Goal: Task Accomplishment & Management: Use online tool/utility

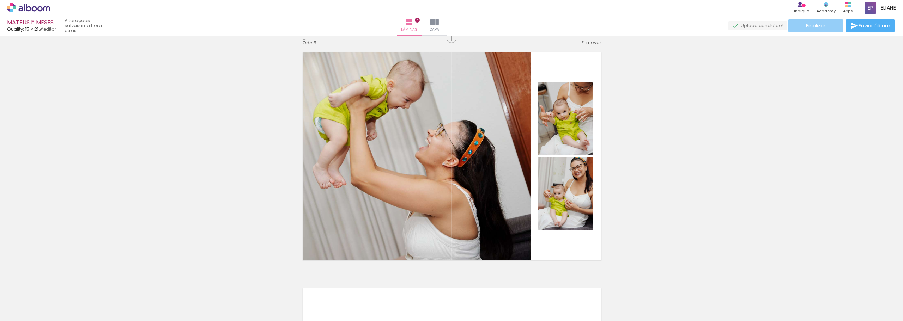
scroll to position [3117, 0]
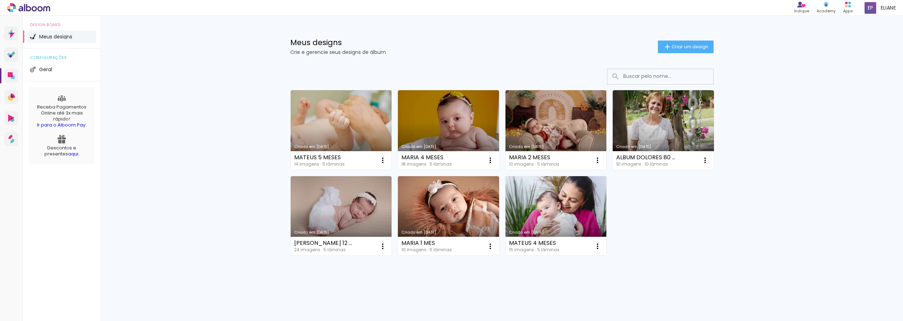
drag, startPoint x: 674, startPoint y: 48, endPoint x: 679, endPoint y: 61, distance: 14.5
click at [674, 48] on span "Criar um design" at bounding box center [690, 46] width 37 height 5
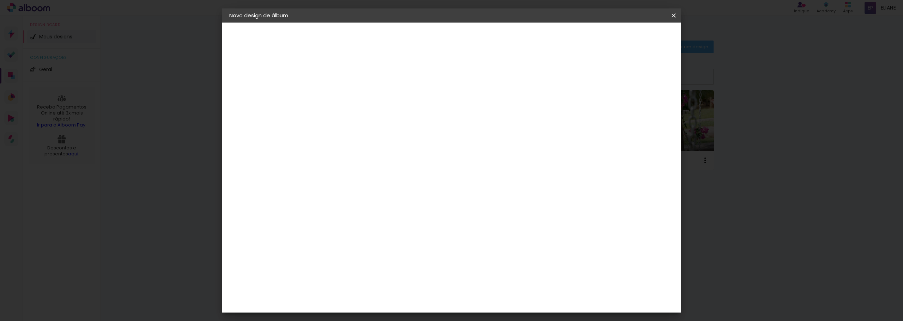
click at [345, 98] on input at bounding box center [345, 94] width 0 height 11
type input "MATEUS 6 MESES"
type paper-input "MATEUS 6 MESES"
click at [0, 0] on slot "Avançar" at bounding box center [0, 0] width 0 height 0
click at [352, 139] on div at bounding box center [362, 139] width 71 height 1
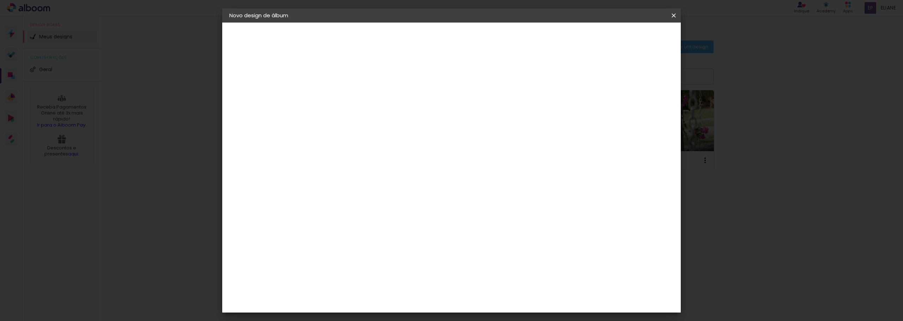
type input "QUALITY"
type paper-input "QUALITY"
click at [359, 160] on div "Quality" at bounding box center [349, 160] width 19 height 6
click at [0, 0] on slot "Avançar" at bounding box center [0, 0] width 0 height 0
click at [372, 117] on input "text" at bounding box center [359, 122] width 28 height 11
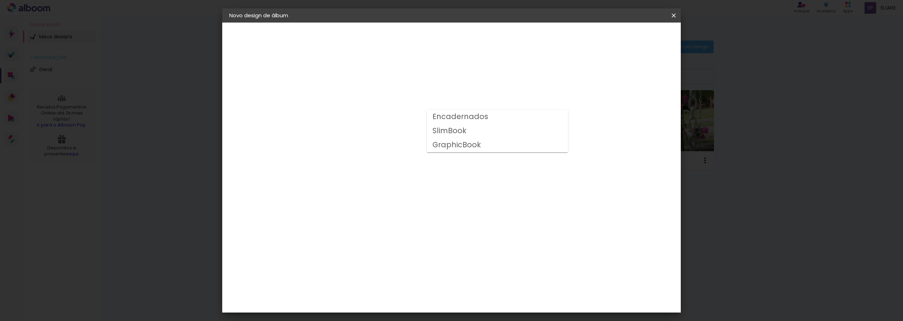
click at [491, 136] on paper-item "SlimBook" at bounding box center [497, 131] width 141 height 14
type input "SlimBook"
click at [0, 0] on slot "Avançar" at bounding box center [0, 0] width 0 height 0
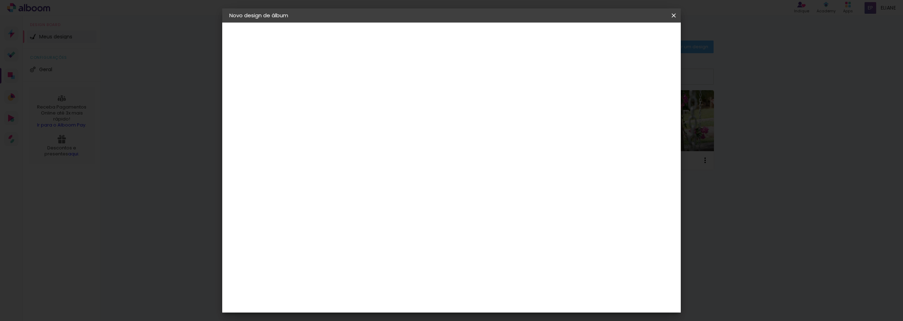
drag, startPoint x: 651, startPoint y: 34, endPoint x: 637, endPoint y: 45, distance: 17.6
click at [580, 37] on span "Iniciar design" at bounding box center [564, 37] width 32 height 5
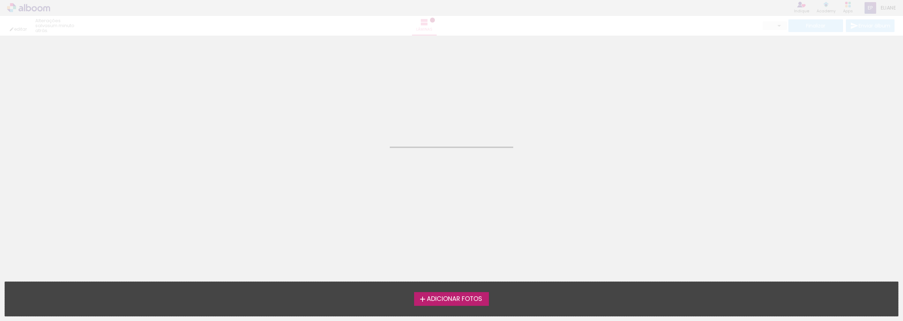
click at [456, 298] on span "Adicionar Fotos" at bounding box center [454, 299] width 55 height 6
click at [0, 0] on input "file" at bounding box center [0, 0] width 0 height 0
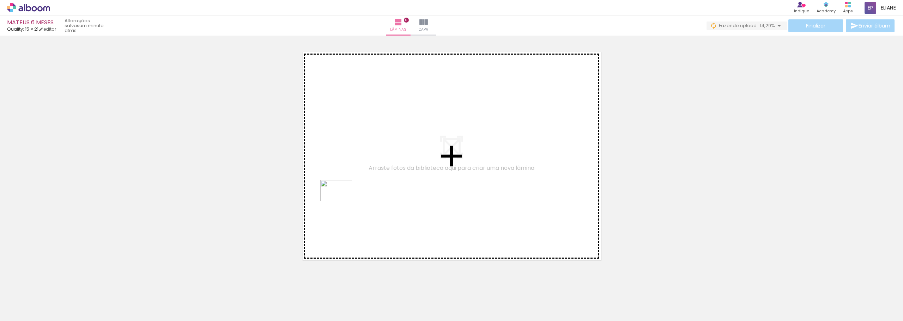
drag, startPoint x: 115, startPoint y: 307, endPoint x: 514, endPoint y: 233, distance: 405.7
click at [347, 202] on quentale-workspace at bounding box center [451, 160] width 903 height 321
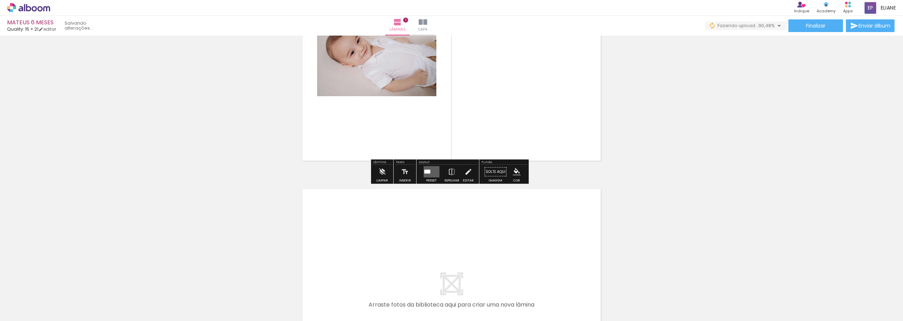
scroll to position [141, 0]
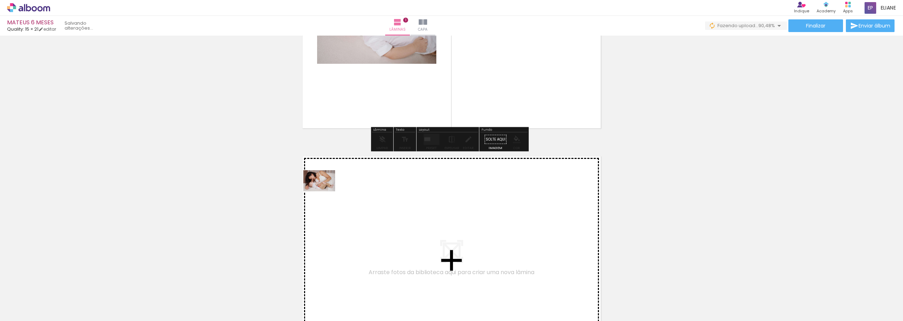
drag, startPoint x: 158, startPoint y: 297, endPoint x: 326, endPoint y: 192, distance: 198.3
click at [326, 192] on quentale-workspace at bounding box center [451, 160] width 903 height 321
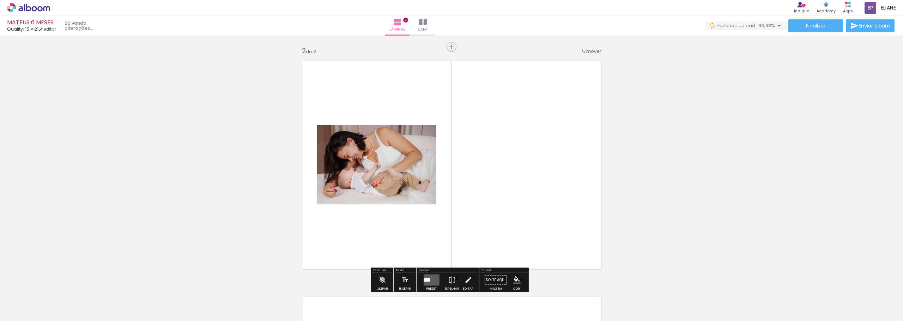
scroll to position [246, 0]
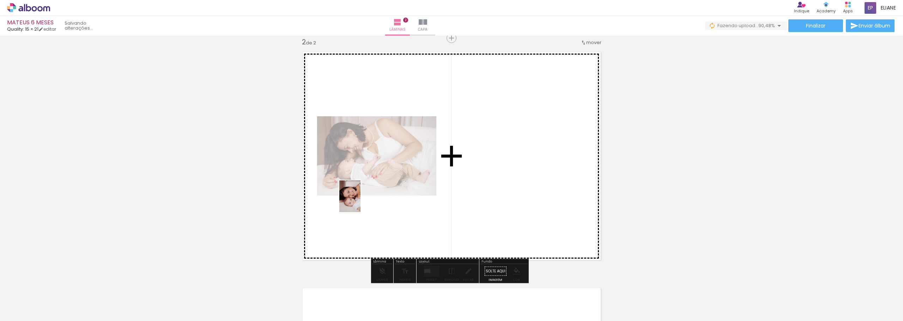
drag, startPoint x: 187, startPoint y: 297, endPoint x: 327, endPoint y: 280, distance: 141.0
click at [361, 203] on quentale-workspace at bounding box center [451, 160] width 903 height 321
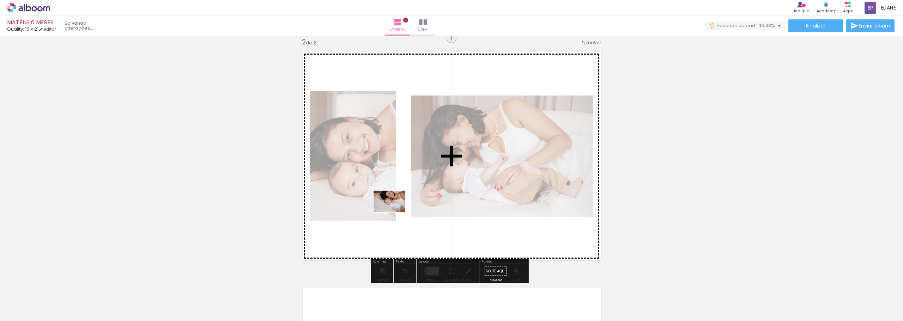
drag, startPoint x: 240, startPoint y: 298, endPoint x: 395, endPoint y: 212, distance: 177.7
click at [395, 212] on quentale-workspace at bounding box center [451, 160] width 903 height 321
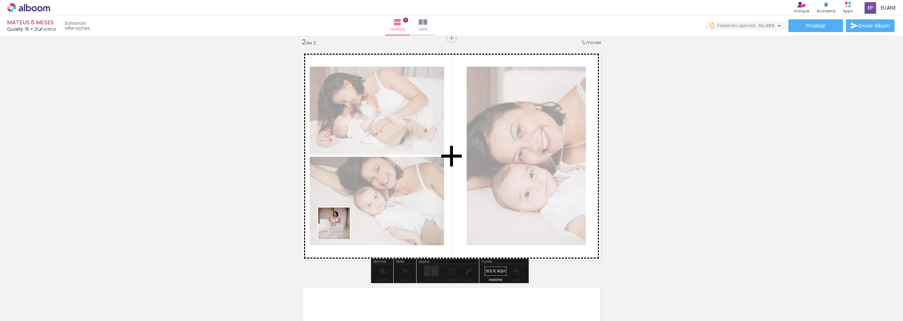
drag, startPoint x: 272, startPoint y: 298, endPoint x: 341, endPoint y: 226, distance: 99.6
click at [341, 226] on quentale-workspace at bounding box center [451, 160] width 903 height 321
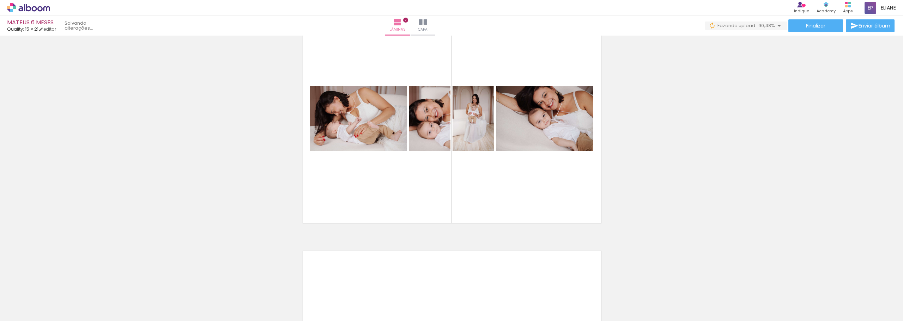
scroll to position [316, 0]
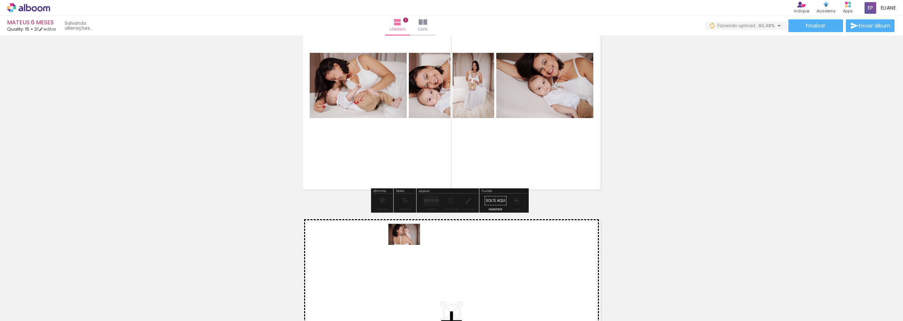
drag, startPoint x: 579, startPoint y: 301, endPoint x: 604, endPoint y: 242, distance: 63.7
click at [408, 247] on quentale-workspace at bounding box center [451, 160] width 903 height 321
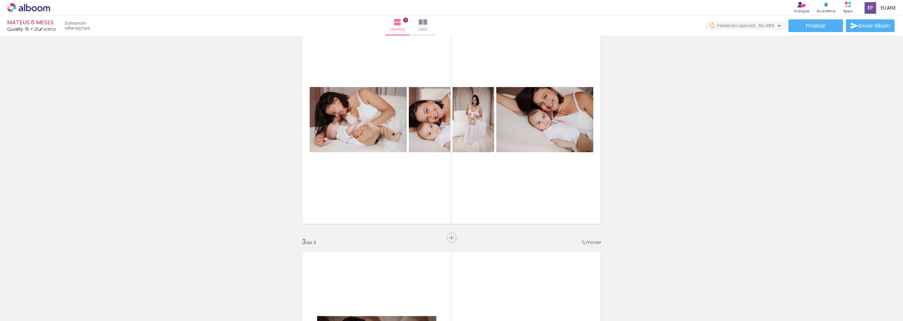
scroll to position [270, 0]
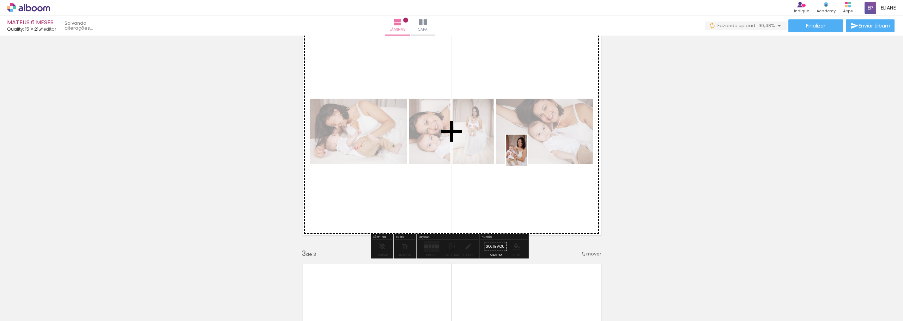
drag, startPoint x: 856, startPoint y: 303, endPoint x: 790, endPoint y: 307, distance: 66.1
click at [527, 158] on quentale-workspace at bounding box center [451, 160] width 903 height 321
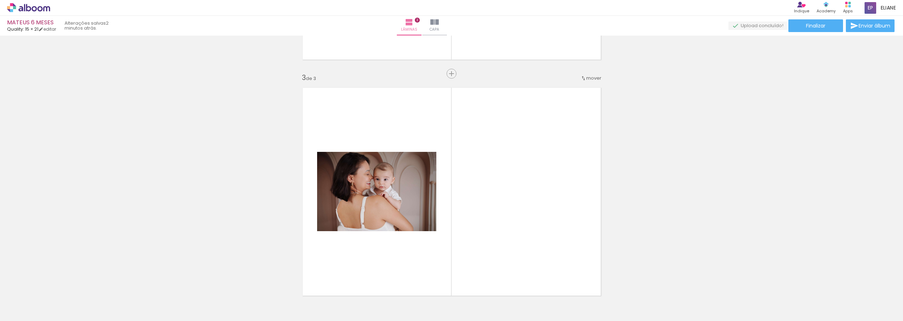
scroll to position [447, 0]
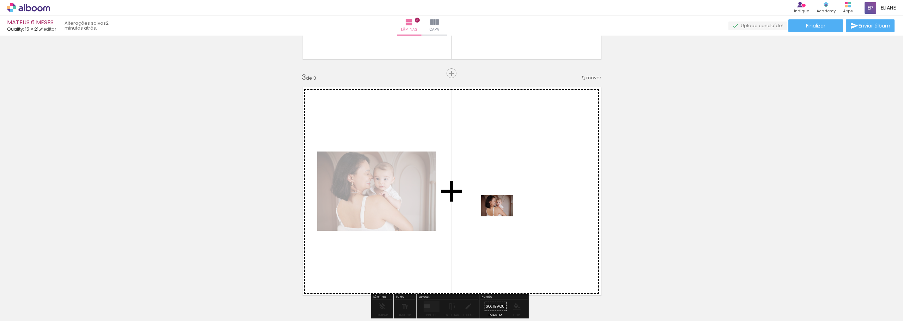
drag, startPoint x: 637, startPoint y: 302, endPoint x: 730, endPoint y: 301, distance: 93.1
click at [511, 230] on quentale-workspace at bounding box center [451, 160] width 903 height 321
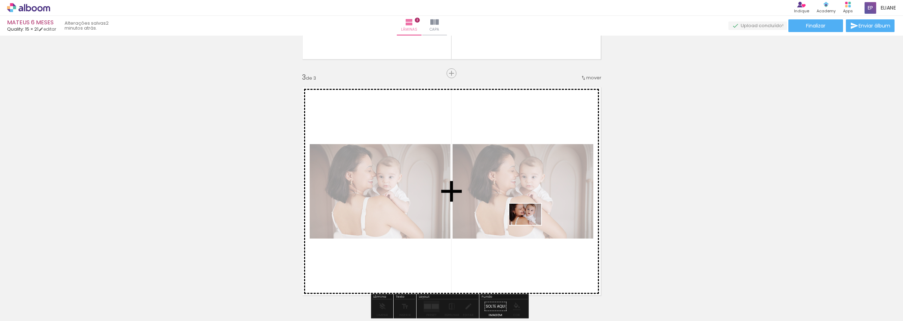
drag, startPoint x: 672, startPoint y: 301, endPoint x: 699, endPoint y: 310, distance: 28.7
click at [546, 239] on quentale-workspace at bounding box center [451, 160] width 903 height 321
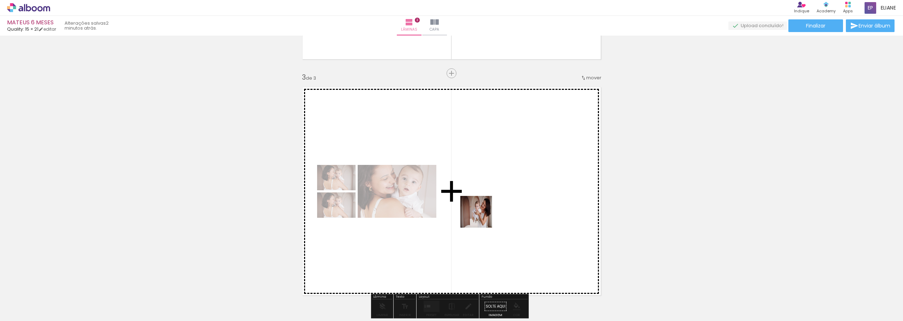
drag, startPoint x: 697, startPoint y: 298, endPoint x: 767, endPoint y: 297, distance: 69.5
click at [491, 226] on quentale-workspace at bounding box center [451, 160] width 903 height 321
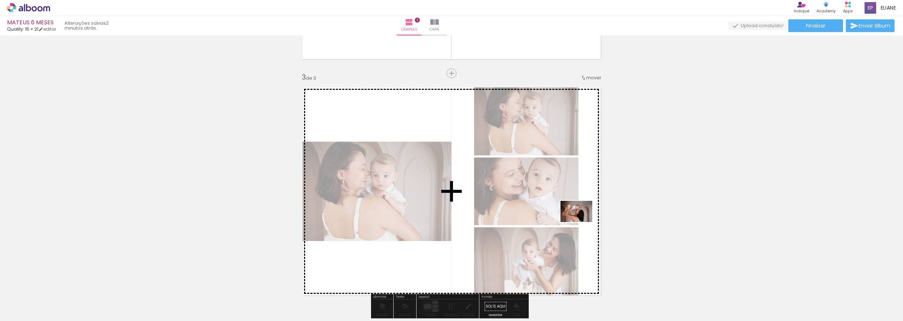
drag, startPoint x: 741, startPoint y: 297, endPoint x: 728, endPoint y: 229, distance: 69.6
click at [581, 222] on quentale-workspace at bounding box center [451, 160] width 903 height 321
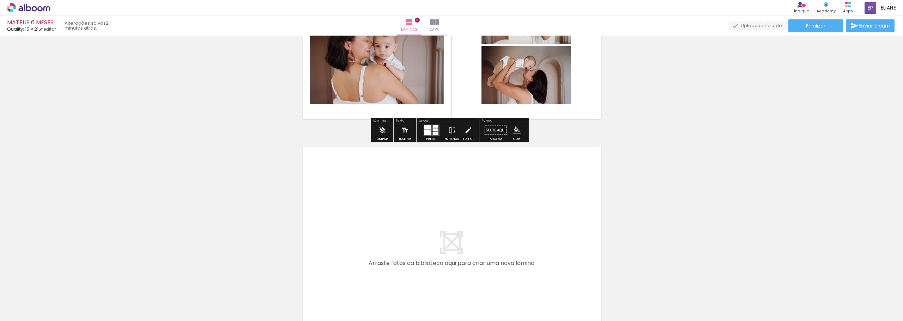
scroll to position [729, 0]
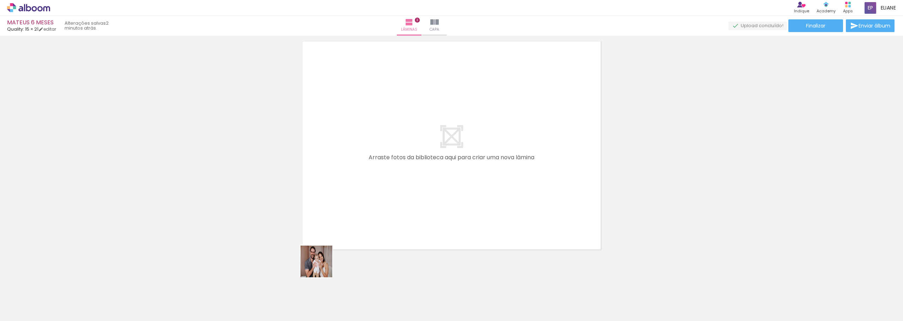
drag, startPoint x: 309, startPoint y: 298, endPoint x: 363, endPoint y: 289, distance: 54.6
click at [370, 223] on quentale-workspace at bounding box center [451, 160] width 903 height 321
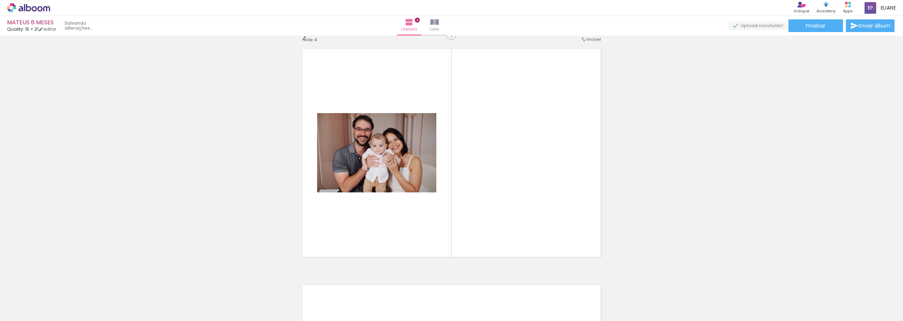
scroll to position [718, 0]
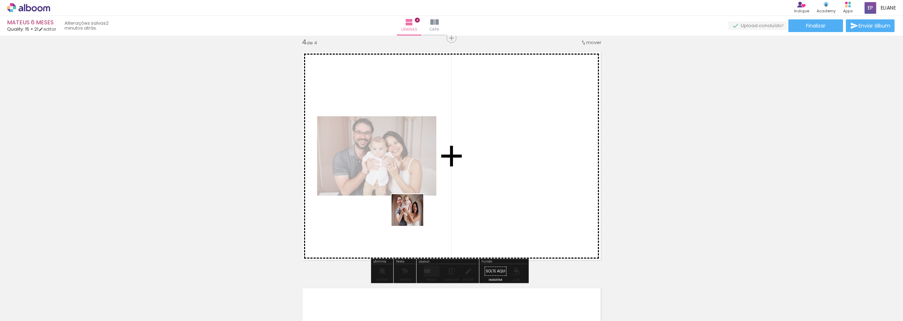
drag, startPoint x: 344, startPoint y: 298, endPoint x: 414, endPoint y: 284, distance: 71.3
click at [413, 227] on quentale-workspace at bounding box center [451, 160] width 903 height 321
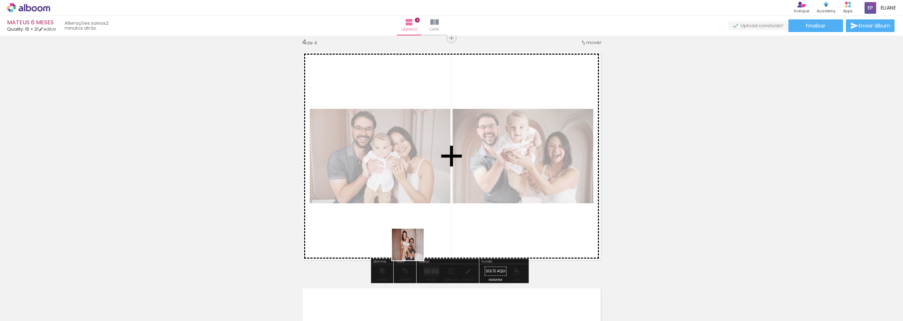
drag, startPoint x: 392, startPoint y: 298, endPoint x: 430, endPoint y: 290, distance: 38.1
click at [431, 219] on quentale-workspace at bounding box center [451, 160] width 903 height 321
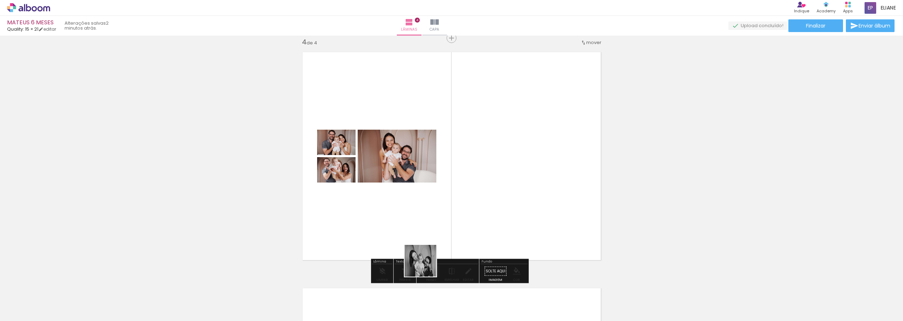
drag, startPoint x: 427, startPoint y: 294, endPoint x: 465, endPoint y: 293, distance: 38.1
click at [429, 240] on quentale-workspace at bounding box center [451, 160] width 903 height 321
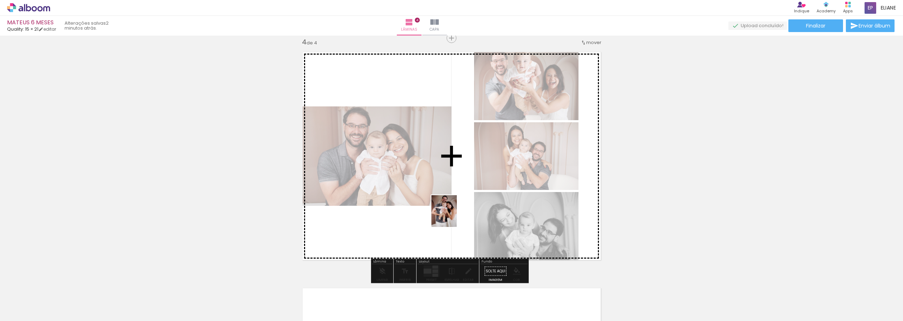
drag, startPoint x: 465, startPoint y: 293, endPoint x: 502, endPoint y: 289, distance: 36.9
click at [457, 233] on quentale-workspace at bounding box center [451, 160] width 903 height 321
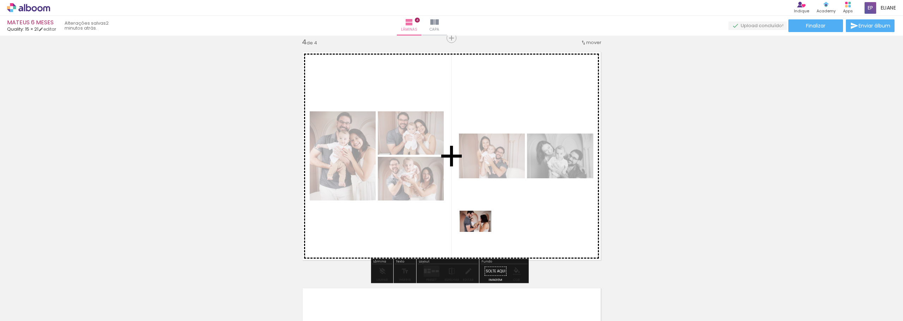
drag, startPoint x: 502, startPoint y: 289, endPoint x: 534, endPoint y: 291, distance: 32.9
click at [485, 241] on quentale-workspace at bounding box center [451, 160] width 903 height 321
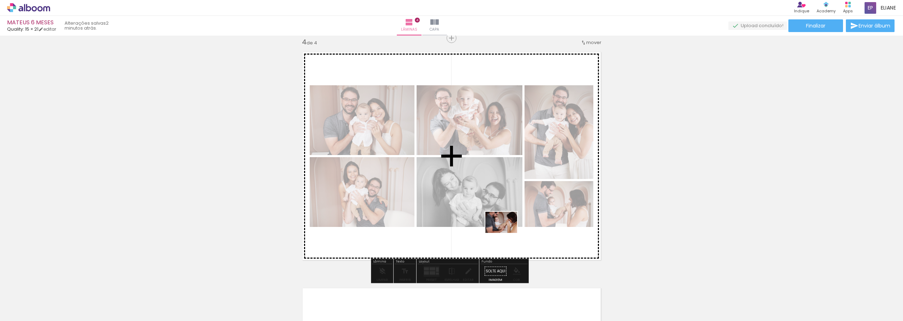
drag, startPoint x: 532, startPoint y: 289, endPoint x: 652, endPoint y: 187, distance: 157.6
click at [510, 236] on quentale-workspace at bounding box center [451, 160] width 903 height 321
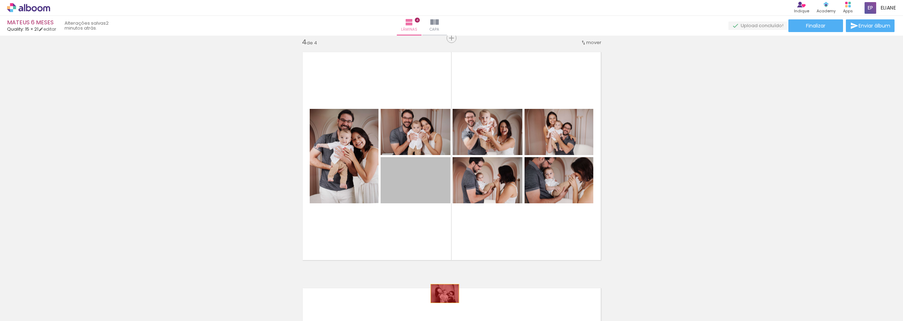
drag, startPoint x: 433, startPoint y: 183, endPoint x: 696, endPoint y: 160, distance: 264.5
click at [450, 284] on quentale-workspace at bounding box center [451, 160] width 903 height 321
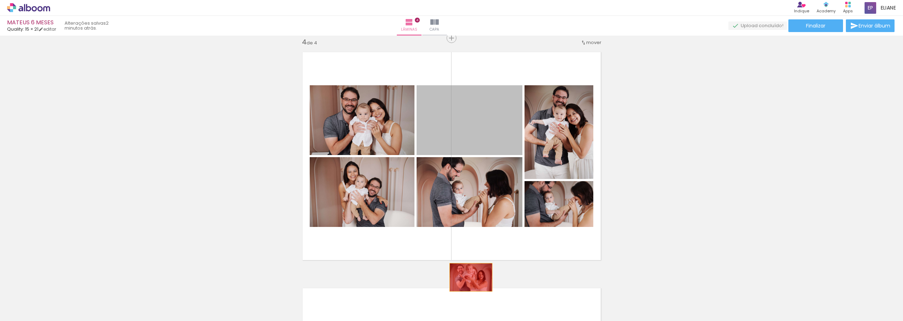
drag, startPoint x: 490, startPoint y: 137, endPoint x: 547, endPoint y: 269, distance: 144.1
click at [466, 280] on quentale-workspace at bounding box center [451, 160] width 903 height 321
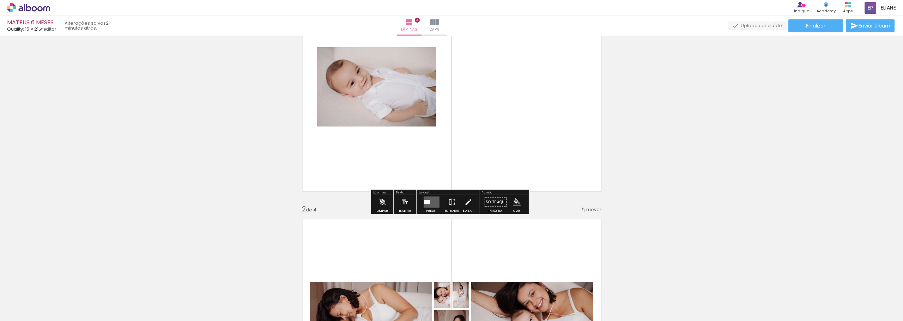
scroll to position [83, 0]
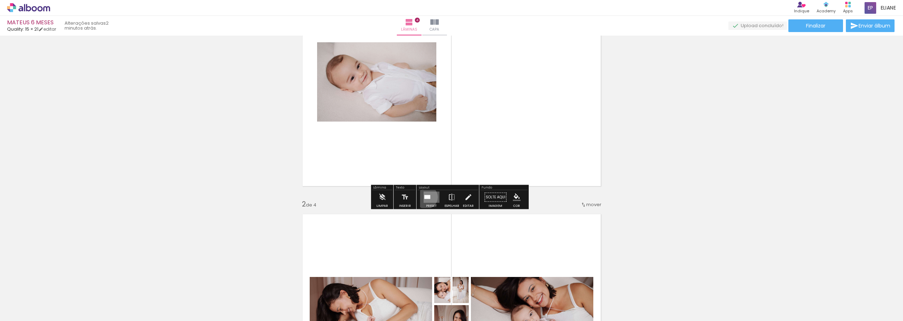
click at [424, 197] on div at bounding box center [427, 197] width 6 height 4
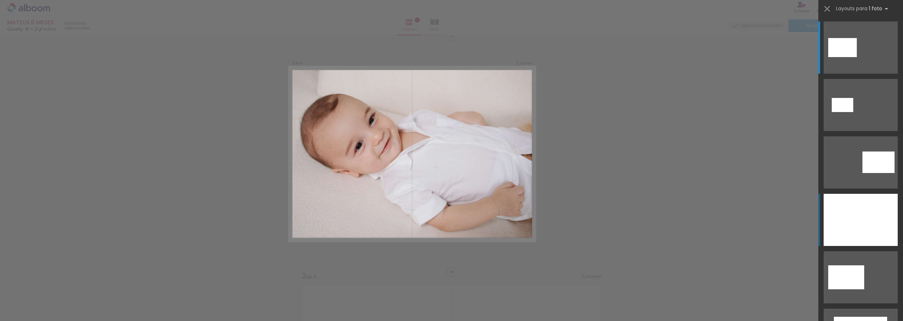
scroll to position [9, 0]
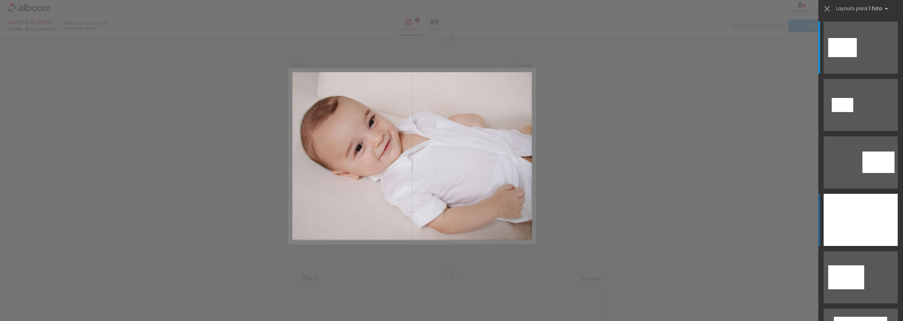
click at [855, 220] on div at bounding box center [861, 220] width 74 height 52
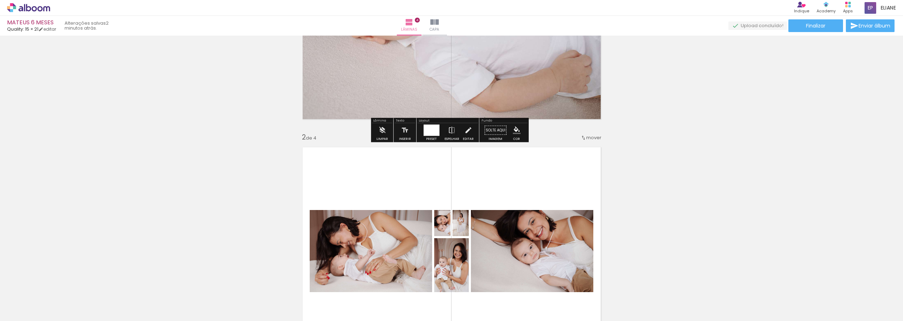
scroll to position [256, 0]
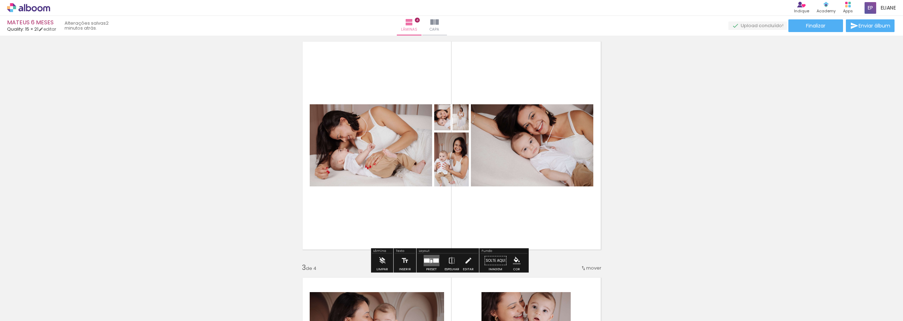
click at [430, 261] on div at bounding box center [431, 261] width 2 height 3
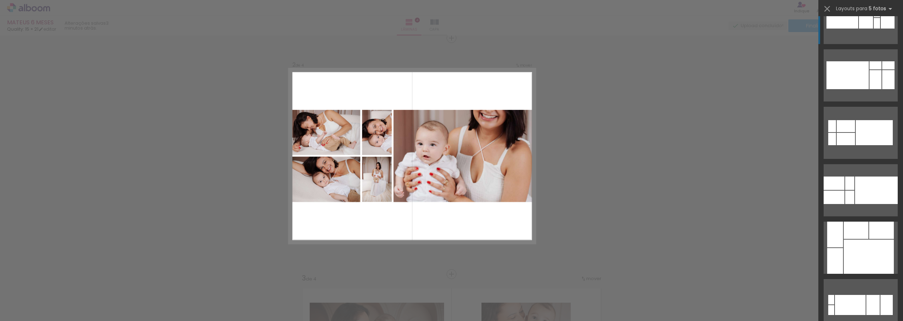
scroll to position [3034, 0]
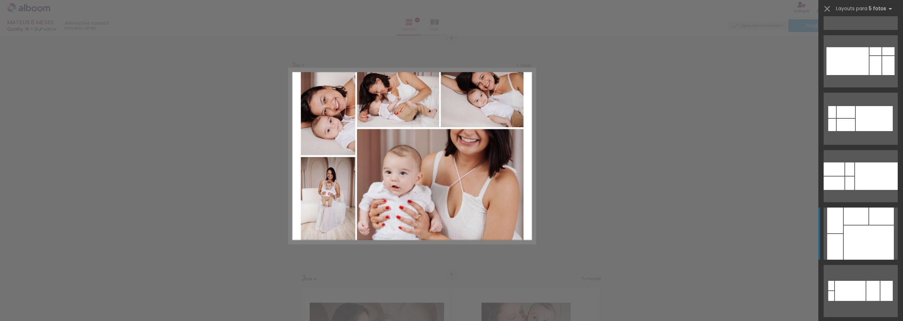
click at [862, 233] on div at bounding box center [869, 243] width 50 height 34
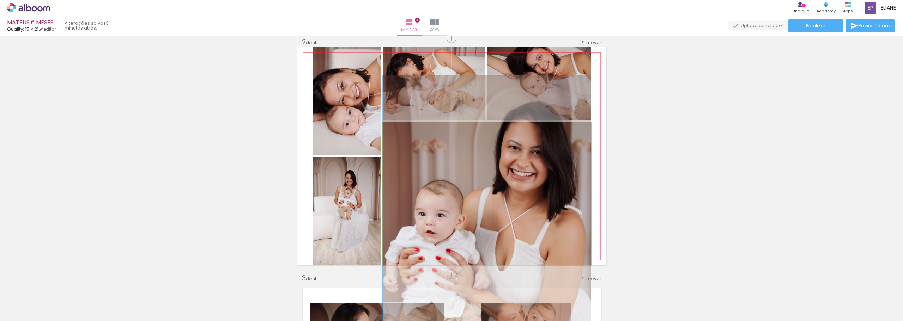
drag, startPoint x: 528, startPoint y: 189, endPoint x: 524, endPoint y: 229, distance: 39.4
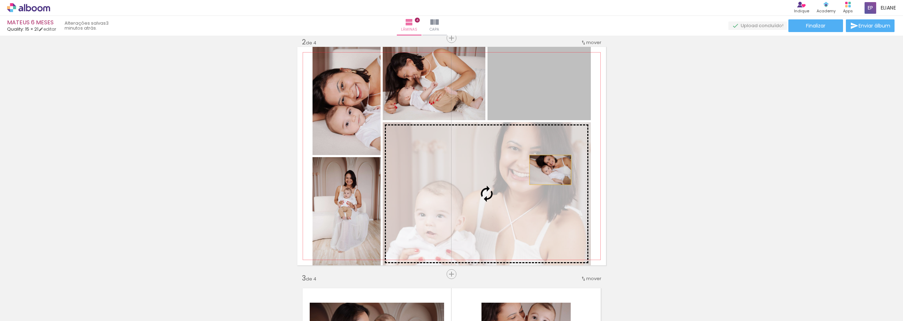
drag, startPoint x: 554, startPoint y: 153, endPoint x: 597, endPoint y: 180, distance: 51.0
click at [0, 0] on slot at bounding box center [0, 0] width 0 height 0
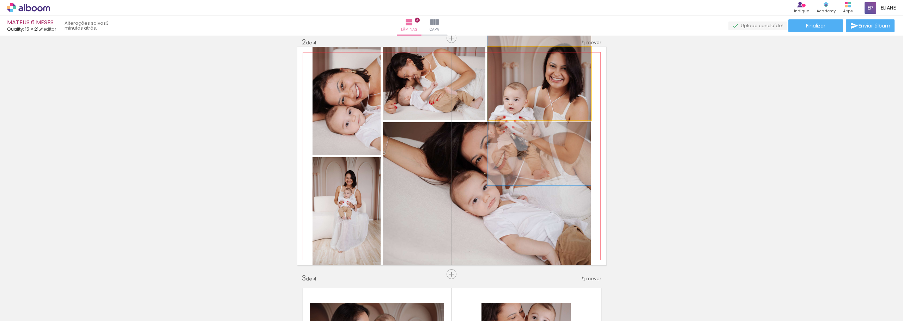
drag, startPoint x: 550, startPoint y: 93, endPoint x: 549, endPoint y: 98, distance: 4.2
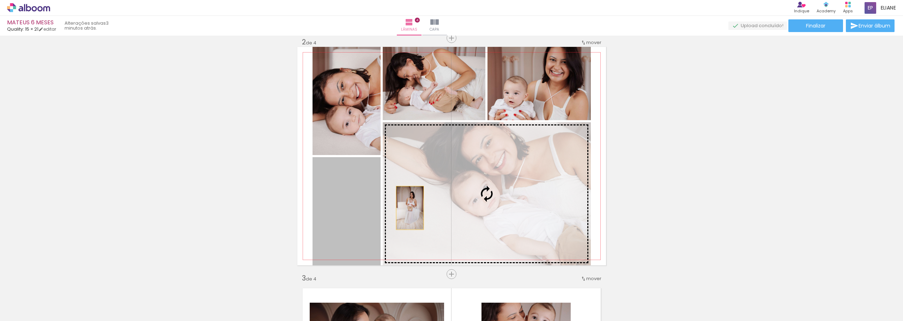
drag, startPoint x: 347, startPoint y: 213, endPoint x: 621, endPoint y: 174, distance: 276.6
click at [0, 0] on slot at bounding box center [0, 0] width 0 height 0
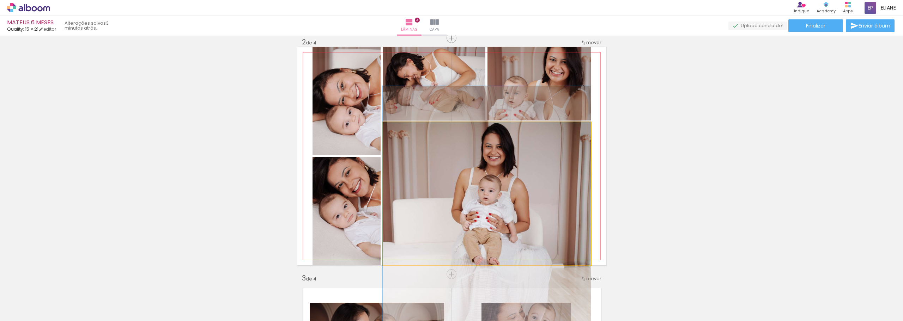
drag, startPoint x: 506, startPoint y: 184, endPoint x: 500, endPoint y: 232, distance: 48.7
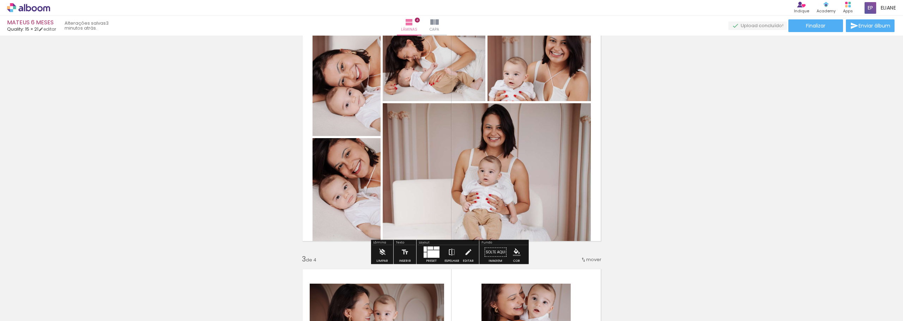
scroll to position [281, 0]
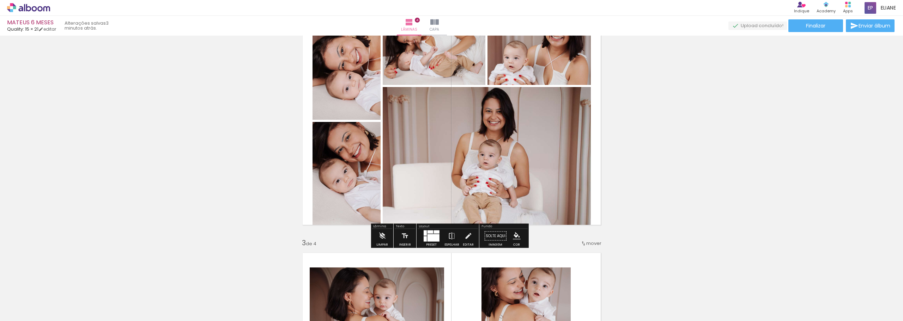
click at [427, 238] on div at bounding box center [433, 238] width 12 height 7
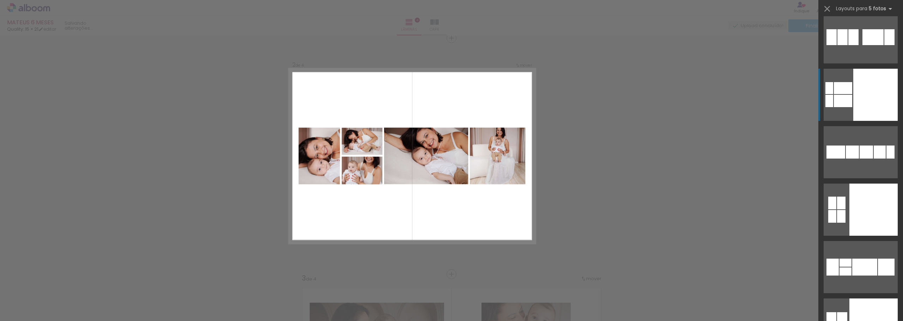
scroll to position [8159, 0]
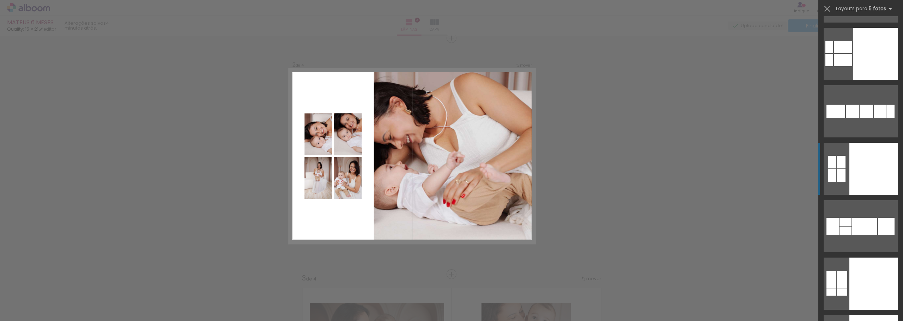
click at [868, 172] on div at bounding box center [873, 169] width 48 height 52
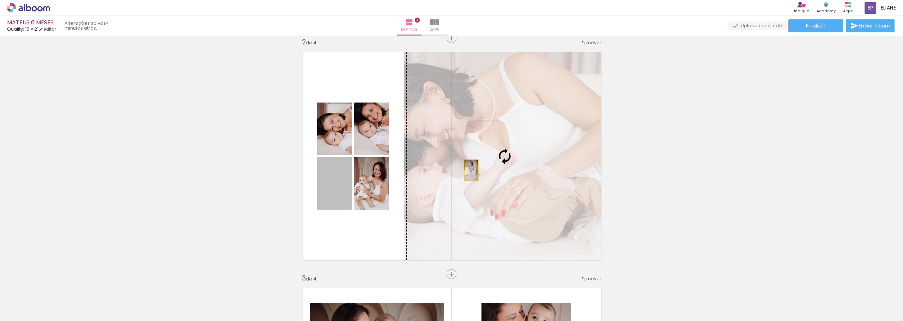
drag, startPoint x: 331, startPoint y: 185, endPoint x: 703, endPoint y: 153, distance: 373.5
click at [0, 0] on slot at bounding box center [0, 0] width 0 height 0
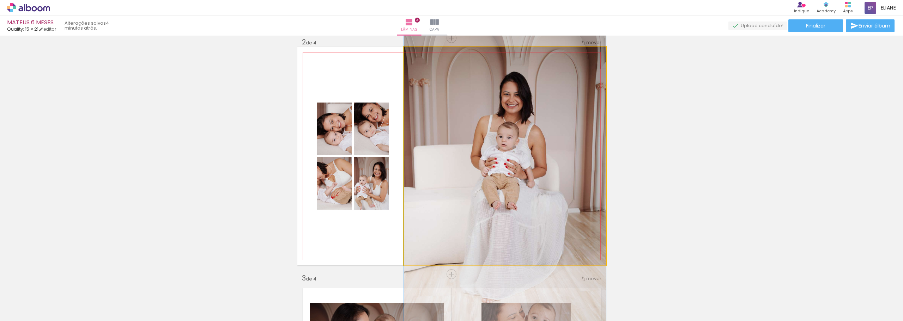
drag, startPoint x: 503, startPoint y: 163, endPoint x: 574, endPoint y: 169, distance: 71.5
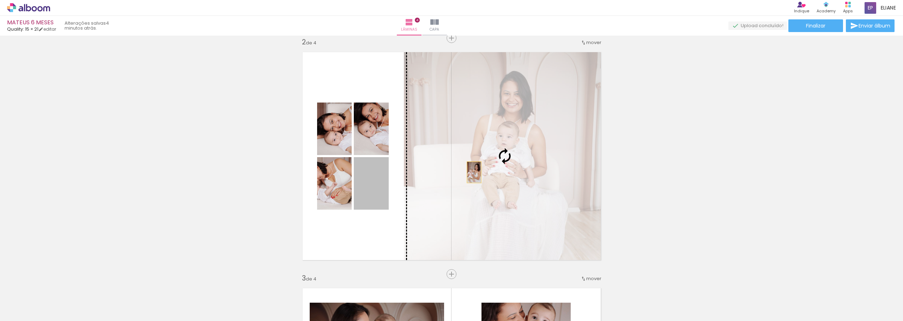
drag, startPoint x: 368, startPoint y: 197, endPoint x: 777, endPoint y: 117, distance: 416.9
click at [0, 0] on slot at bounding box center [0, 0] width 0 height 0
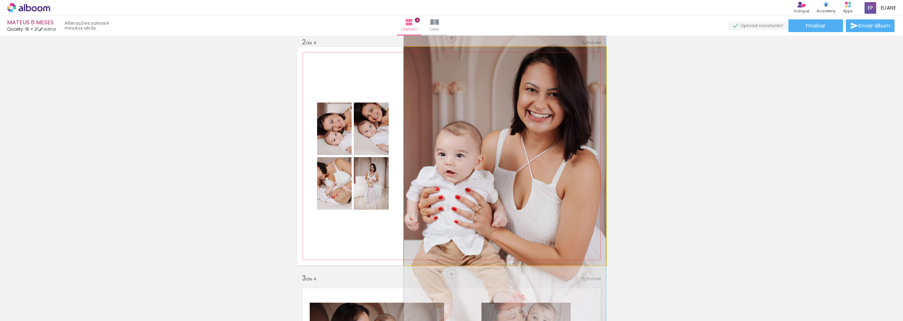
drag, startPoint x: 505, startPoint y: 169, endPoint x: 505, endPoint y: 180, distance: 10.6
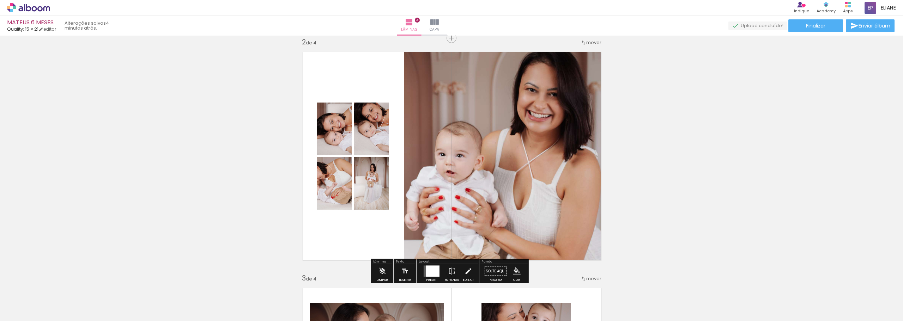
click at [326, 197] on quentale-photo at bounding box center [334, 183] width 35 height 53
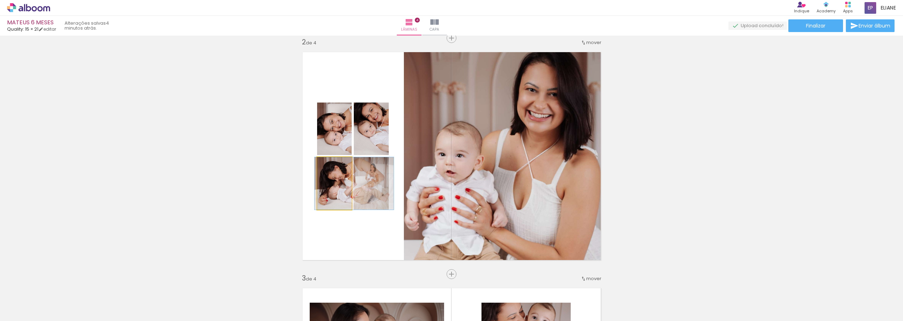
drag, startPoint x: 327, startPoint y: 196, endPoint x: 347, endPoint y: 189, distance: 21.0
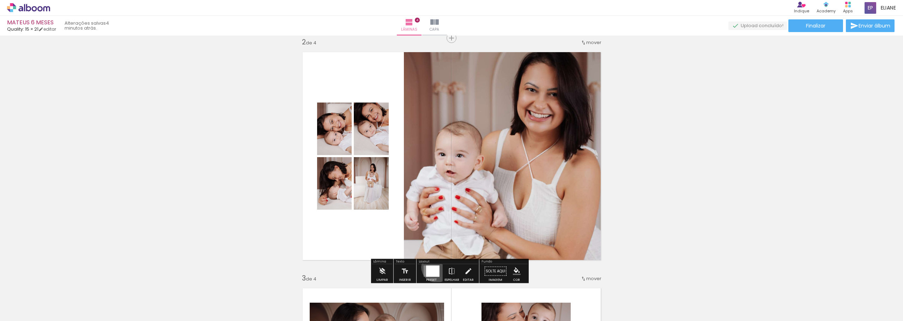
click at [435, 267] on div at bounding box center [432, 271] width 13 height 11
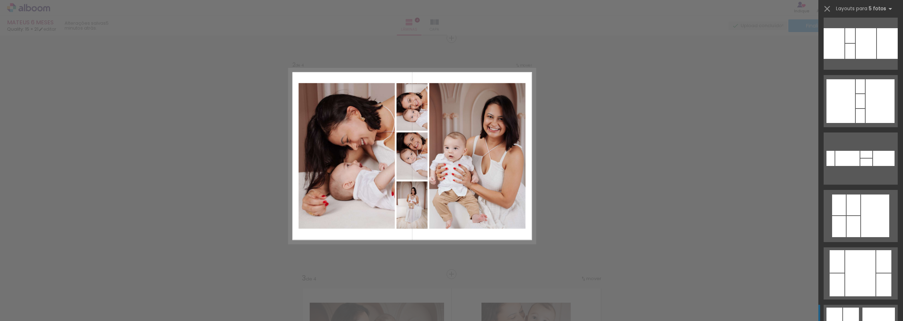
scroll to position [10397, 0]
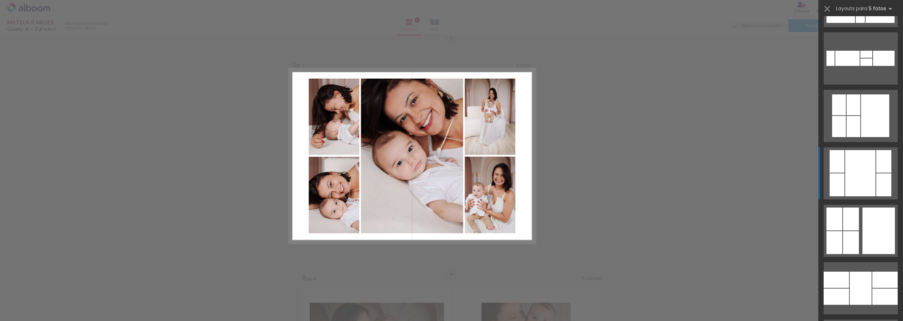
click at [862, 180] on div at bounding box center [860, 173] width 30 height 46
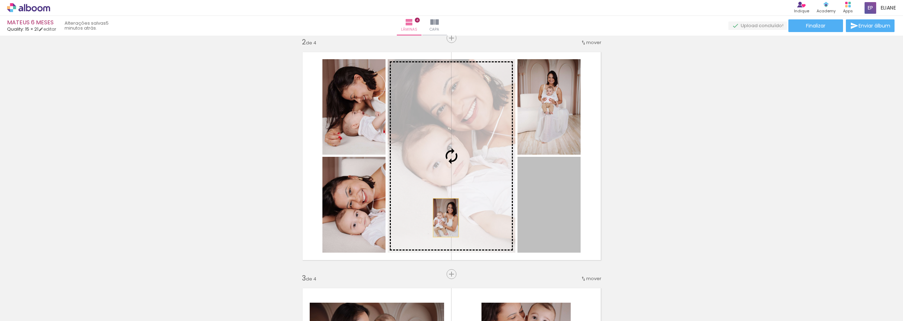
drag, startPoint x: 541, startPoint y: 220, endPoint x: 577, endPoint y: 204, distance: 40.1
click at [0, 0] on slot at bounding box center [0, 0] width 0 height 0
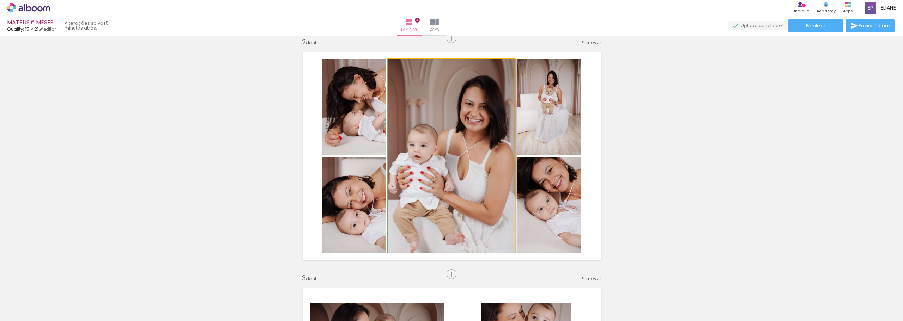
drag, startPoint x: 407, startPoint y: 198, endPoint x: 411, endPoint y: 197, distance: 3.7
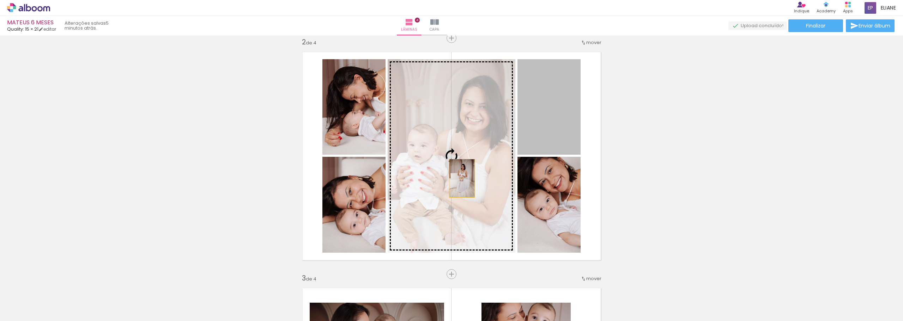
drag, startPoint x: 545, startPoint y: 133, endPoint x: 530, endPoint y: 168, distance: 37.9
click at [0, 0] on slot at bounding box center [0, 0] width 0 height 0
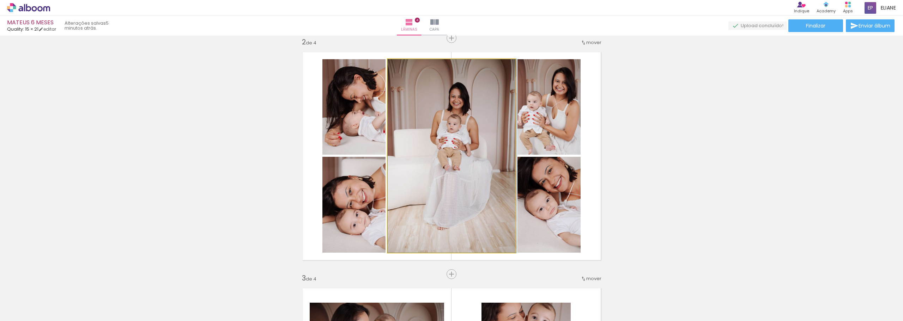
drag, startPoint x: 484, startPoint y: 153, endPoint x: 669, endPoint y: 152, distance: 184.9
drag, startPoint x: 471, startPoint y: 152, endPoint x: 482, endPoint y: 160, distance: 13.8
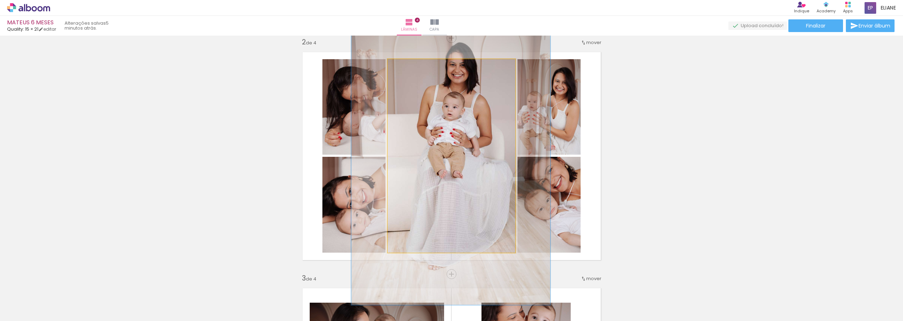
drag, startPoint x: 401, startPoint y: 67, endPoint x: 414, endPoint y: 67, distance: 13.1
type paper-slider "154"
click at [414, 67] on div at bounding box center [417, 66] width 6 height 6
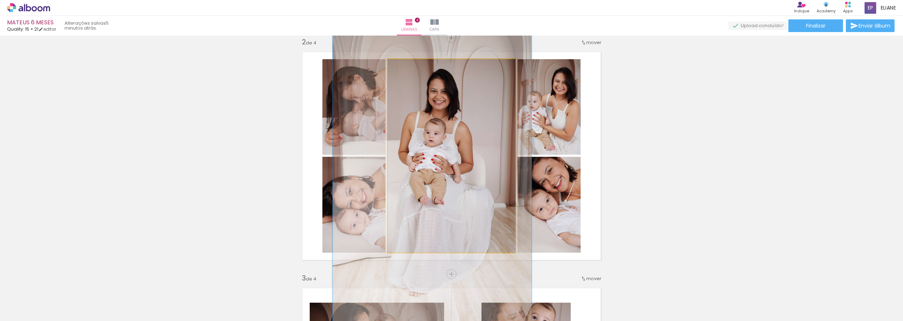
drag, startPoint x: 493, startPoint y: 113, endPoint x: 476, endPoint y: 138, distance: 30.9
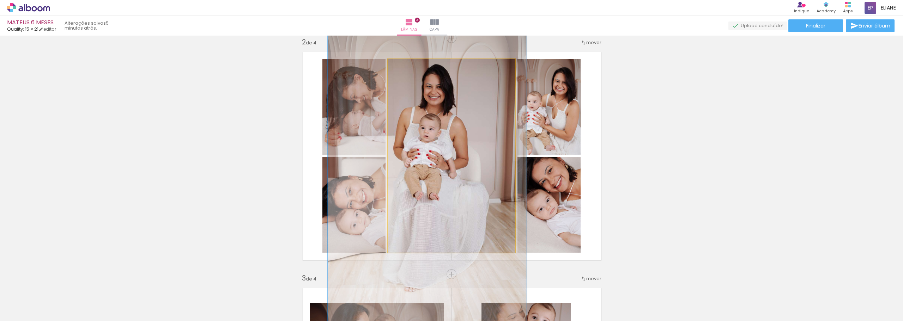
drag, startPoint x: 487, startPoint y: 165, endPoint x: 482, endPoint y: 161, distance: 6.7
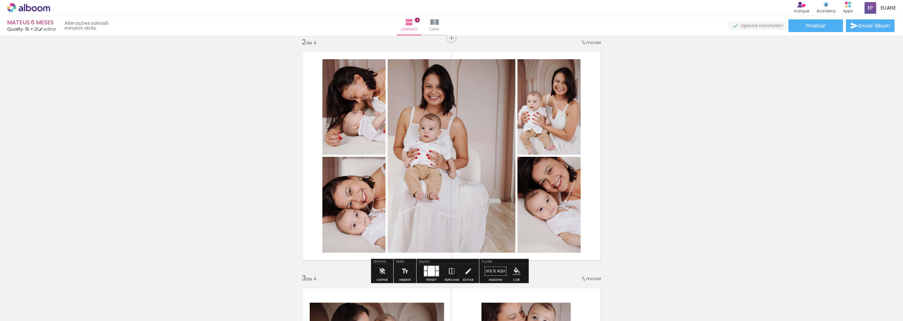
click at [482, 161] on quentale-photo at bounding box center [452, 156] width 128 height 194
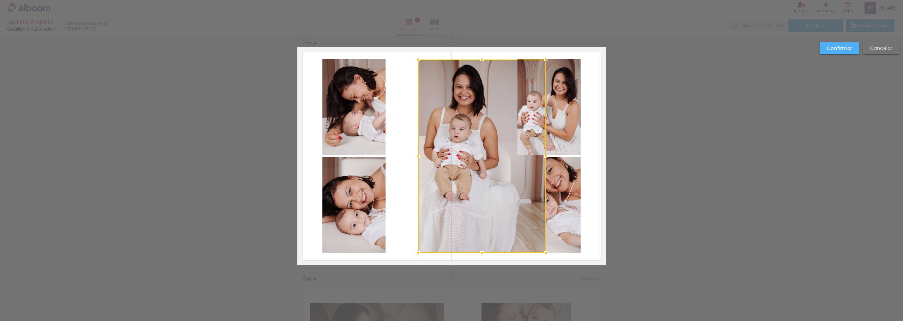
drag, startPoint x: 470, startPoint y: 159, endPoint x: 500, endPoint y: 155, distance: 30.6
click at [500, 155] on div at bounding box center [482, 157] width 128 height 194
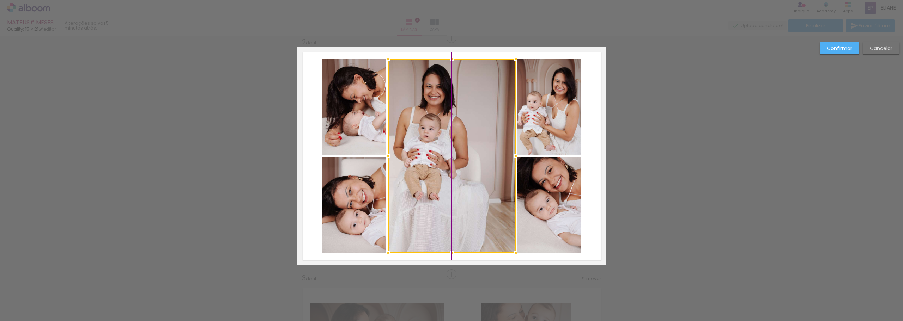
drag, startPoint x: 491, startPoint y: 161, endPoint x: 457, endPoint y: 165, distance: 33.8
click at [457, 165] on div at bounding box center [452, 156] width 128 height 194
drag, startPoint x: 845, startPoint y: 51, endPoint x: 833, endPoint y: 57, distance: 13.4
click at [0, 0] on slot "Confirmar" at bounding box center [0, 0] width 0 height 0
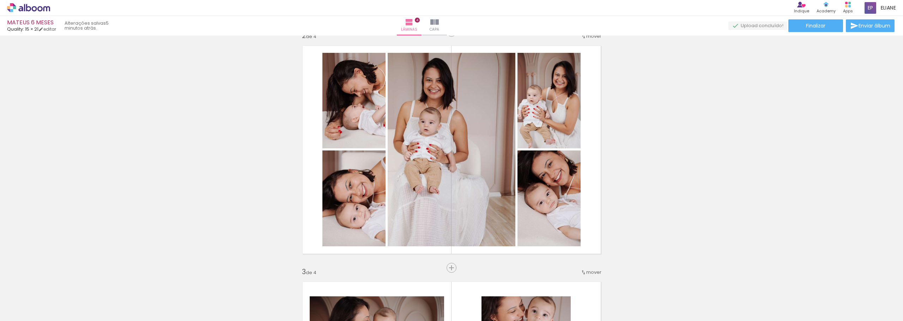
scroll to position [246, 0]
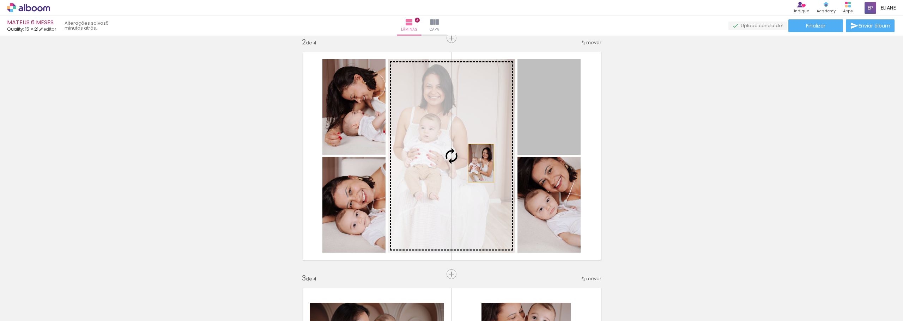
drag, startPoint x: 554, startPoint y: 124, endPoint x: 598, endPoint y: 153, distance: 53.2
click at [0, 0] on slot at bounding box center [0, 0] width 0 height 0
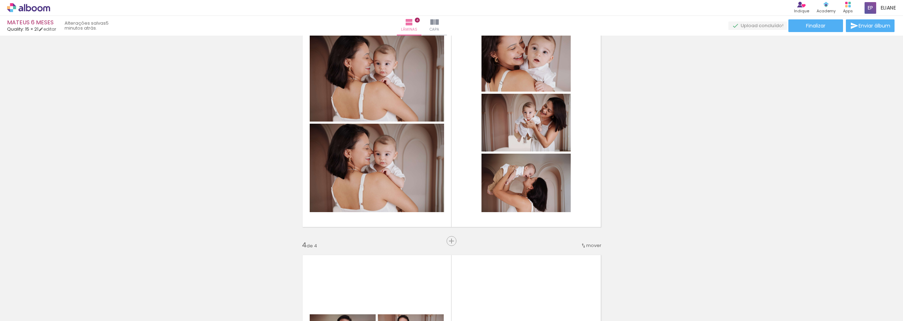
scroll to position [528, 0]
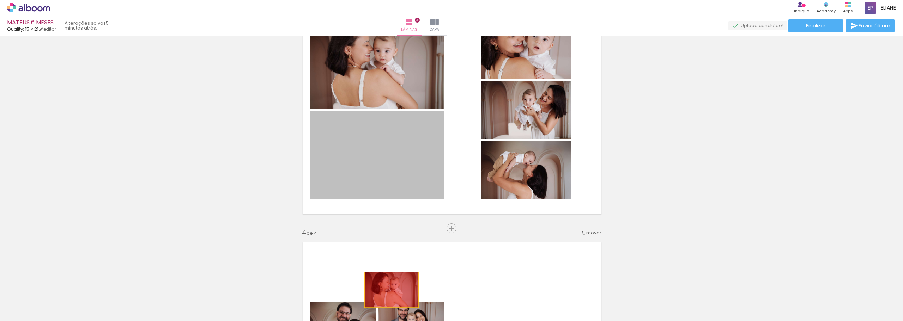
drag, startPoint x: 383, startPoint y: 155, endPoint x: 600, endPoint y: 183, distance: 218.8
click at [391, 293] on quentale-workspace at bounding box center [451, 160] width 903 height 321
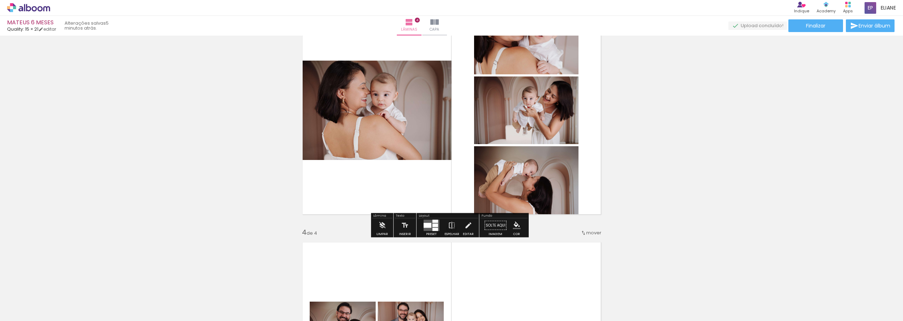
click at [429, 224] on div at bounding box center [427, 225] width 8 height 5
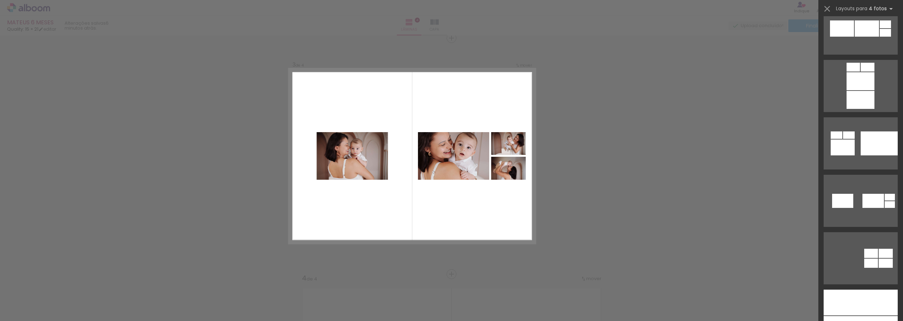
scroll to position [2611, 0]
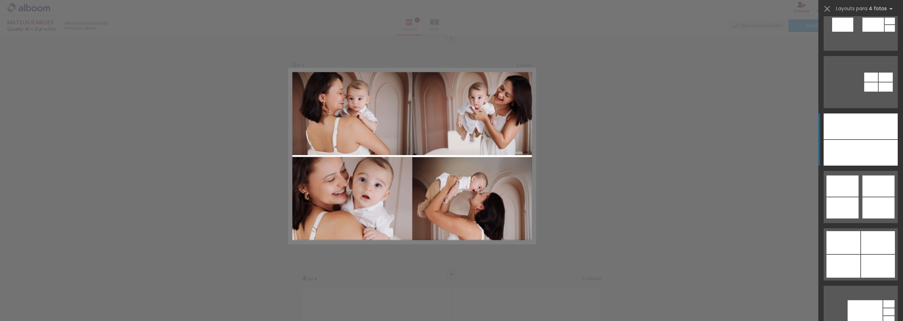
click at [861, 149] on div at bounding box center [879, 153] width 37 height 26
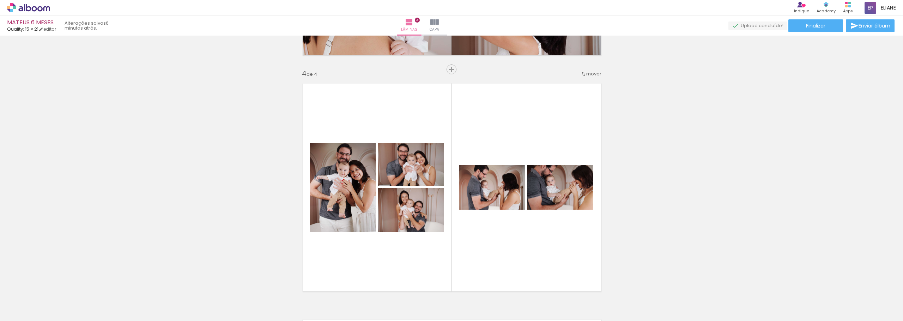
scroll to position [764, 0]
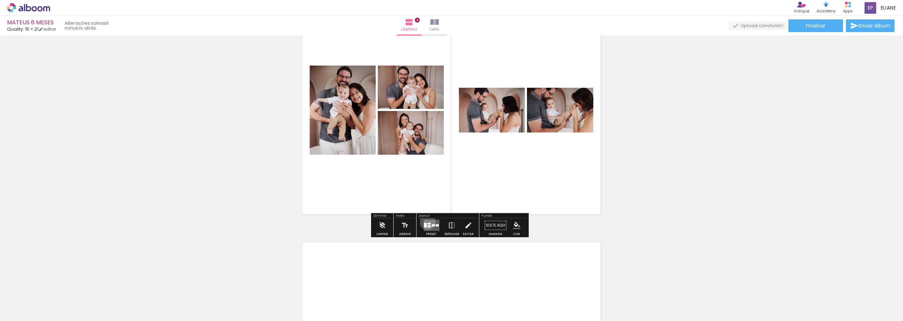
drag, startPoint x: 426, startPoint y: 222, endPoint x: 534, endPoint y: 189, distance: 112.8
click at [427, 221] on quentale-layouter at bounding box center [431, 225] width 16 height 11
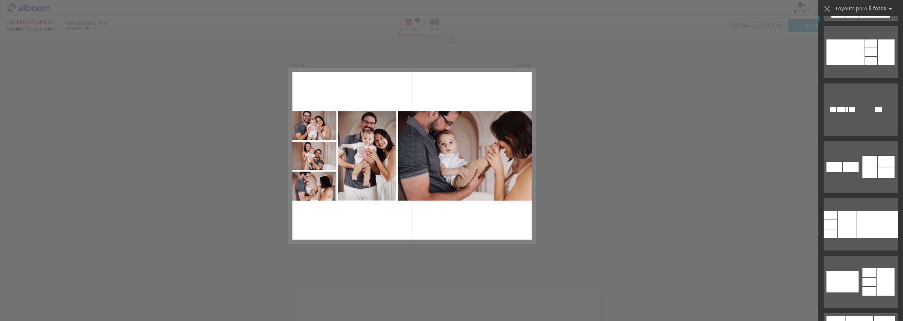
scroll to position [3069, 0]
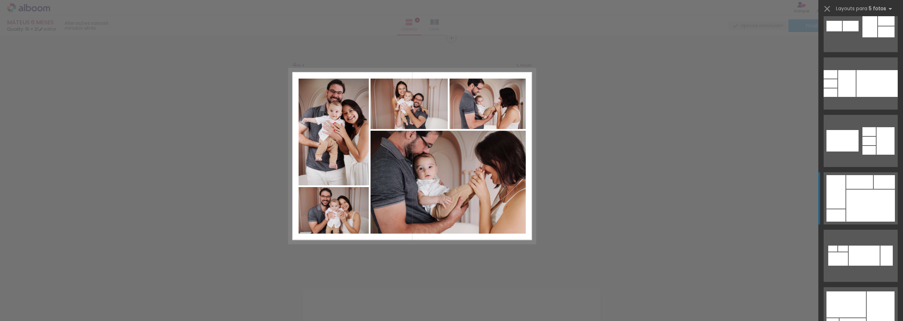
click at [871, 205] on div at bounding box center [870, 206] width 49 height 32
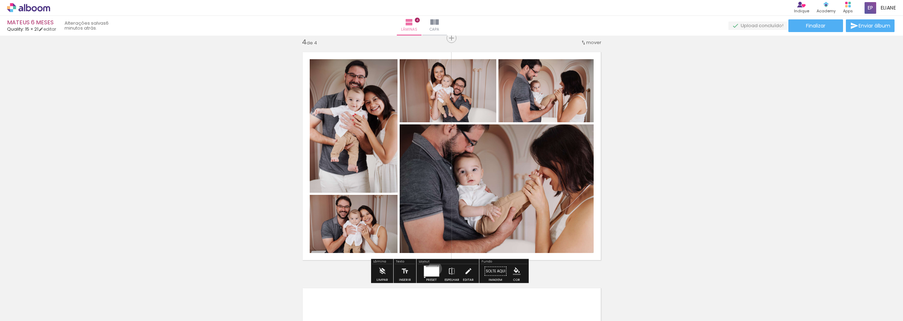
click at [433, 269] on div at bounding box center [431, 272] width 15 height 10
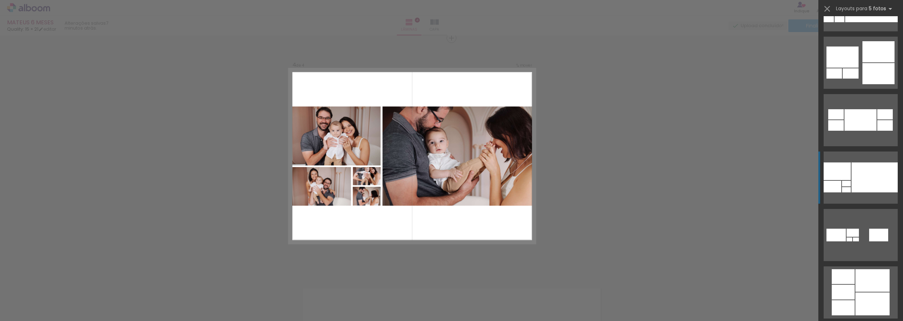
scroll to position [6889, 0]
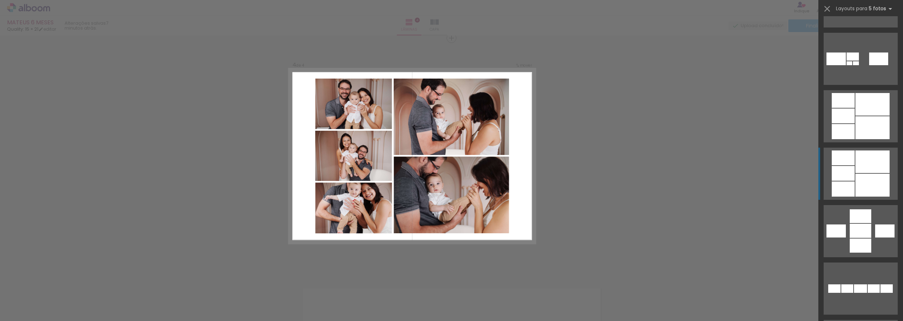
click at [871, 166] on div at bounding box center [872, 162] width 34 height 23
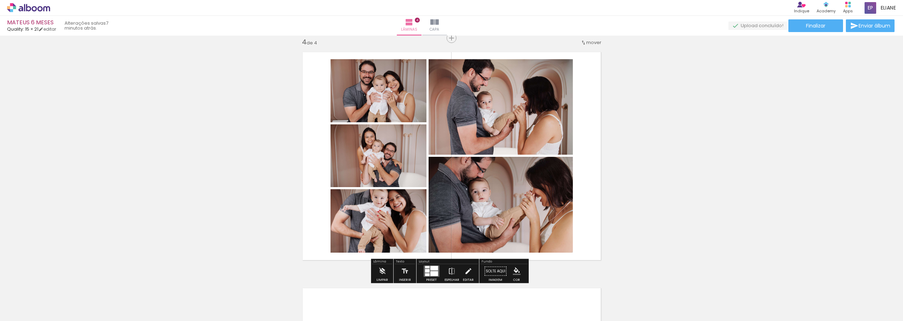
click at [432, 272] on div at bounding box center [434, 274] width 8 height 5
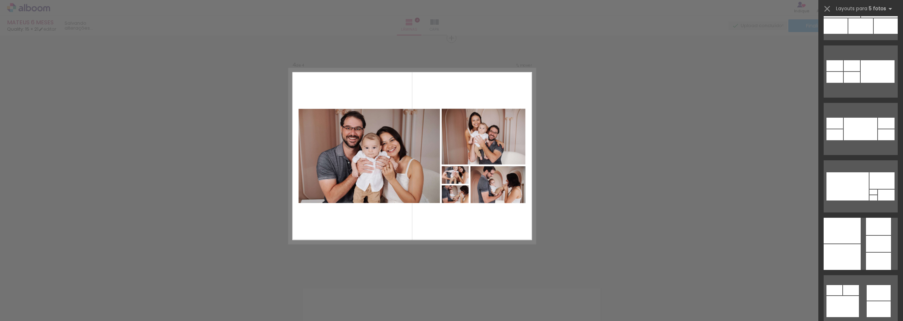
scroll to position [7227, 0]
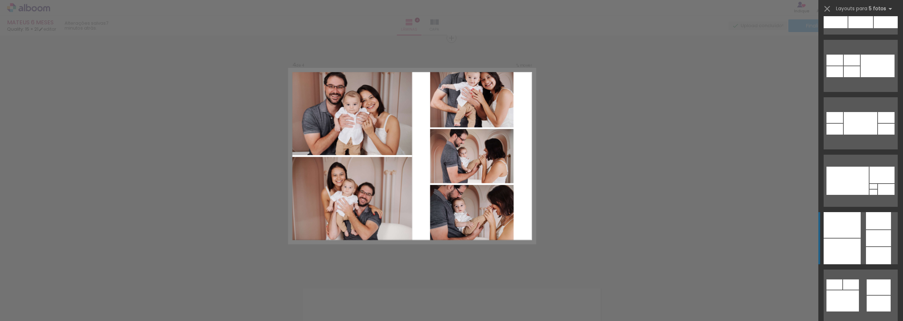
click at [859, 228] on quentale-layouter at bounding box center [861, 238] width 74 height 52
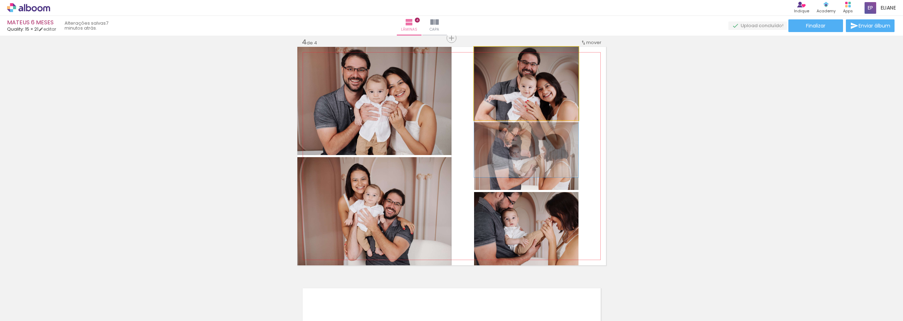
drag, startPoint x: 548, startPoint y: 84, endPoint x: 546, endPoint y: 115, distance: 30.4
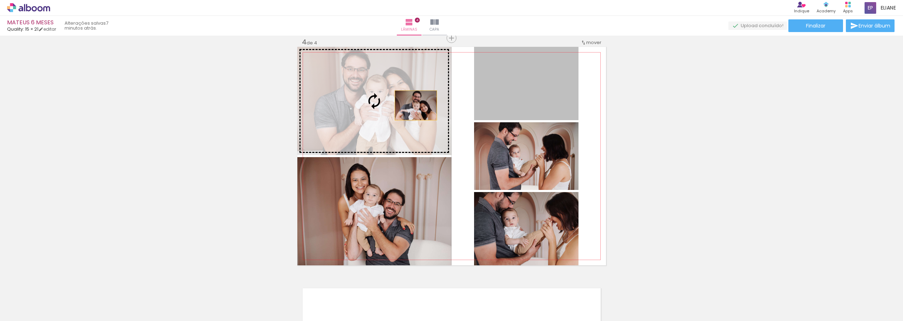
drag, startPoint x: 549, startPoint y: 105, endPoint x: 570, endPoint y: 106, distance: 20.9
click at [0, 0] on slot at bounding box center [0, 0] width 0 height 0
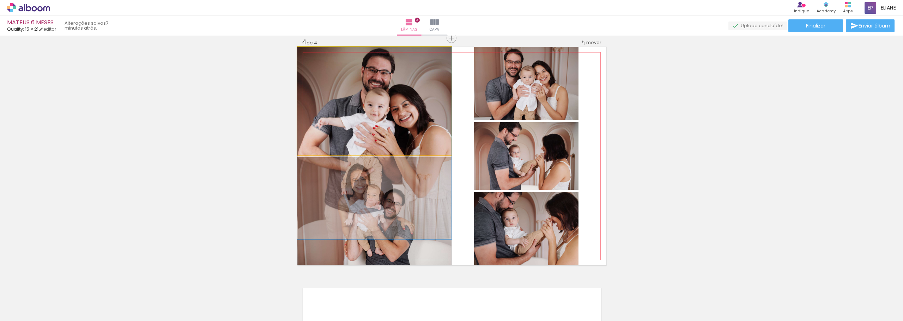
drag, startPoint x: 419, startPoint y: 101, endPoint x: 406, endPoint y: 147, distance: 48.0
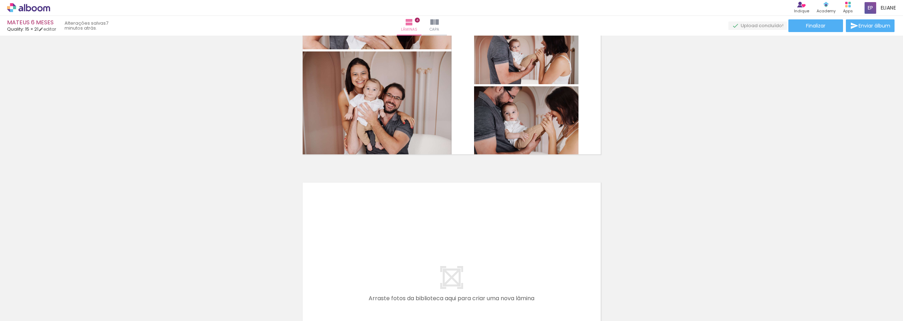
scroll to position [965, 0]
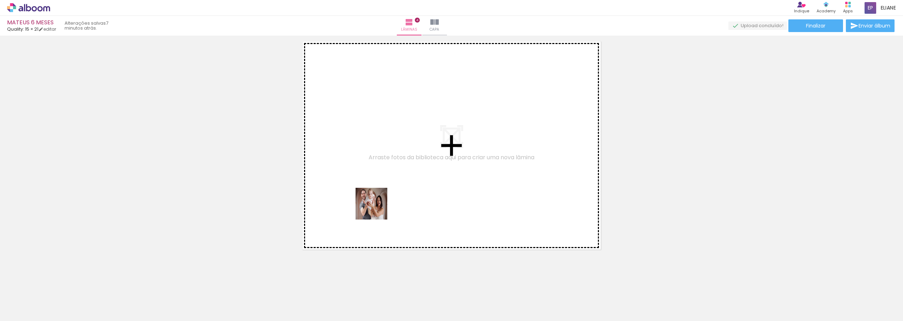
drag, startPoint x: 350, startPoint y: 301, endPoint x: 389, endPoint y: 318, distance: 42.8
click at [391, 170] on quentale-workspace at bounding box center [451, 160] width 903 height 321
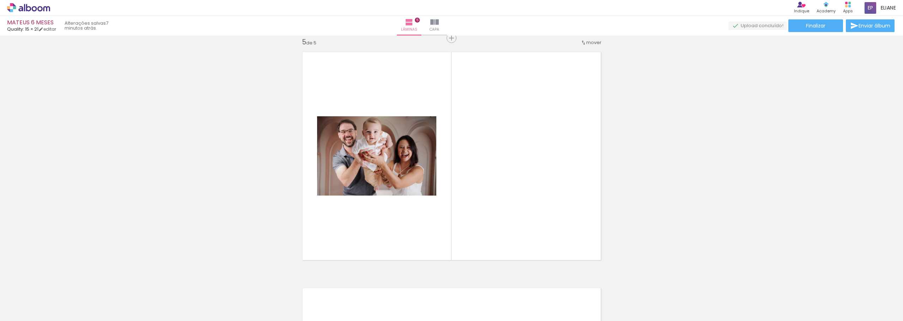
scroll to position [955, 0]
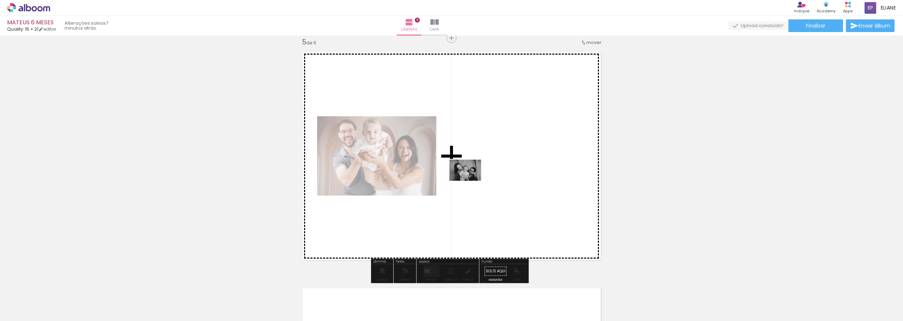
drag, startPoint x: 429, startPoint y: 298, endPoint x: 717, endPoint y: 180, distance: 311.0
click at [472, 180] on quentale-workspace at bounding box center [451, 160] width 903 height 321
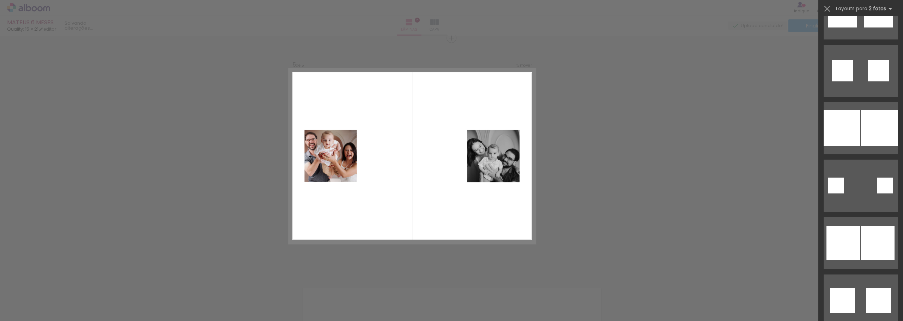
scroll to position [3669, 0]
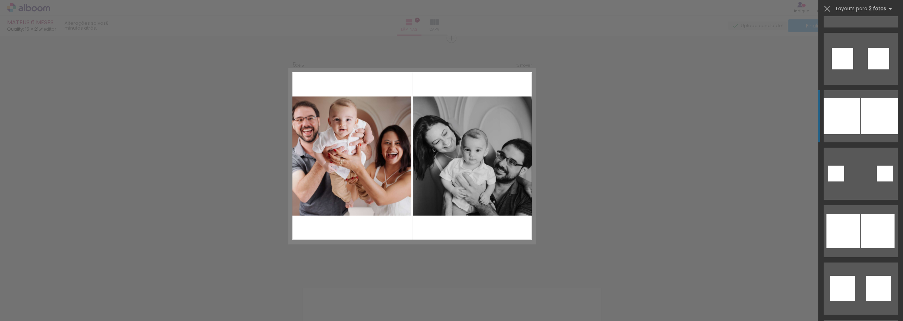
click at [870, 119] on div at bounding box center [879, 116] width 37 height 36
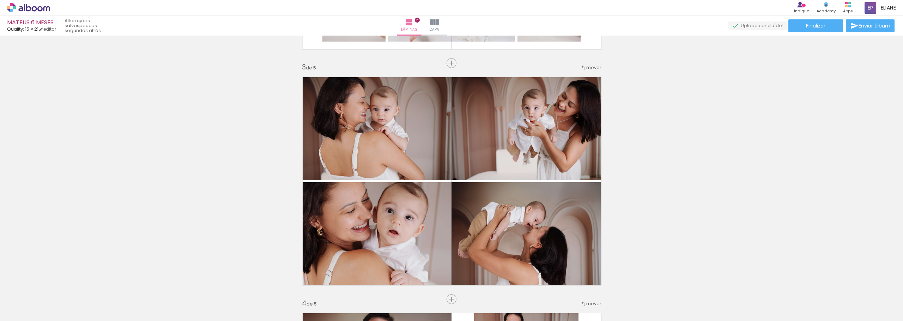
scroll to position [388, 0]
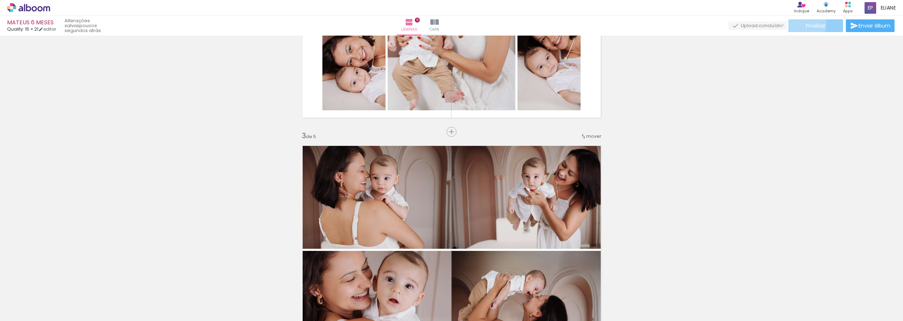
drag, startPoint x: 805, startPoint y: 25, endPoint x: 803, endPoint y: 28, distance: 3.6
click at [806, 24] on span "Finalizar" at bounding box center [815, 25] width 19 height 5
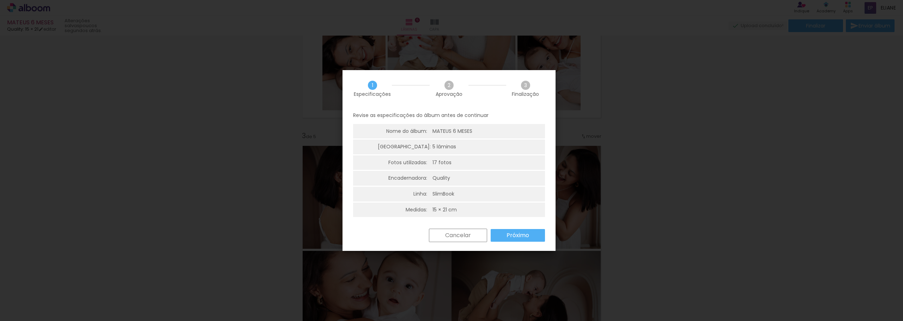
drag, startPoint x: 594, startPoint y: 204, endPoint x: 583, endPoint y: 210, distance: 11.9
click at [583, 210] on iron-overlay-backdrop at bounding box center [451, 160] width 903 height 321
click at [0, 0] on slot "Próximo" at bounding box center [0, 0] width 0 height 0
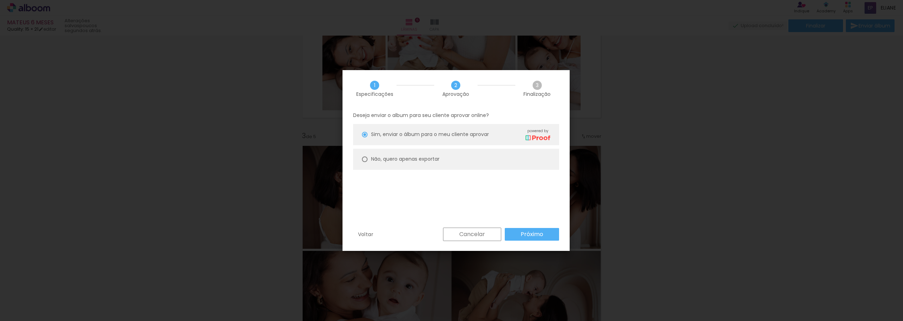
click at [361, 159] on paper-radio-button "Não, quero apenas exportar" at bounding box center [456, 159] width 206 height 21
type paper-radio-button "on"
click at [513, 228] on paper-button "Próximo" at bounding box center [532, 234] width 54 height 13
type input "Alta, 300 DPI"
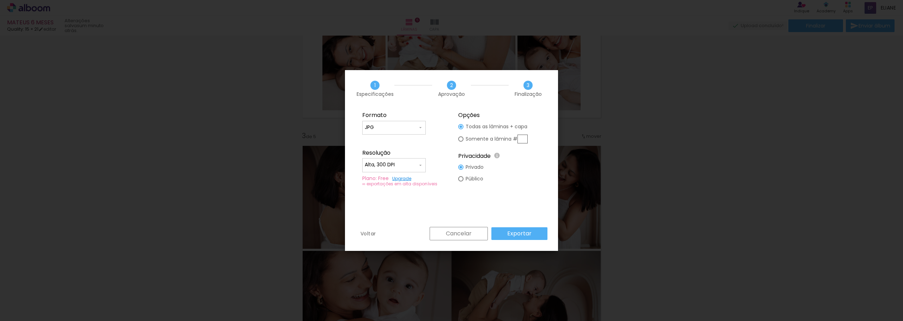
click at [0, 0] on slot "Exportar" at bounding box center [0, 0] width 0 height 0
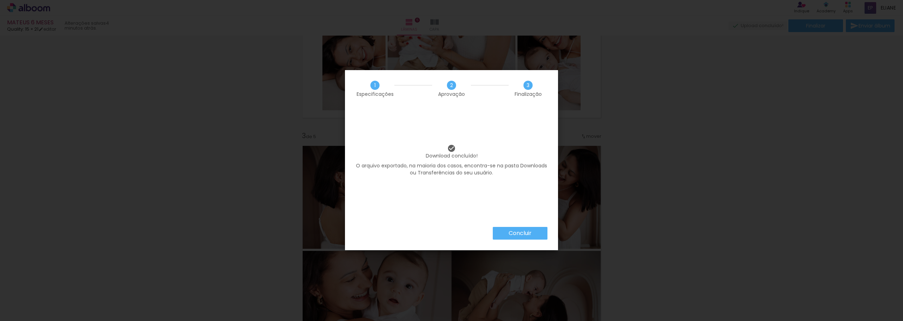
click at [641, 155] on iron-overlay-backdrop at bounding box center [451, 160] width 903 height 321
click at [0, 0] on slot "Concluir" at bounding box center [0, 0] width 0 height 0
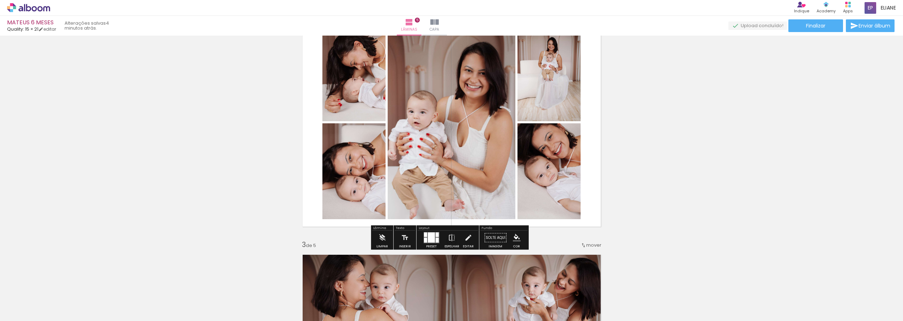
scroll to position [282, 0]
